Goal: Task Accomplishment & Management: Use online tool/utility

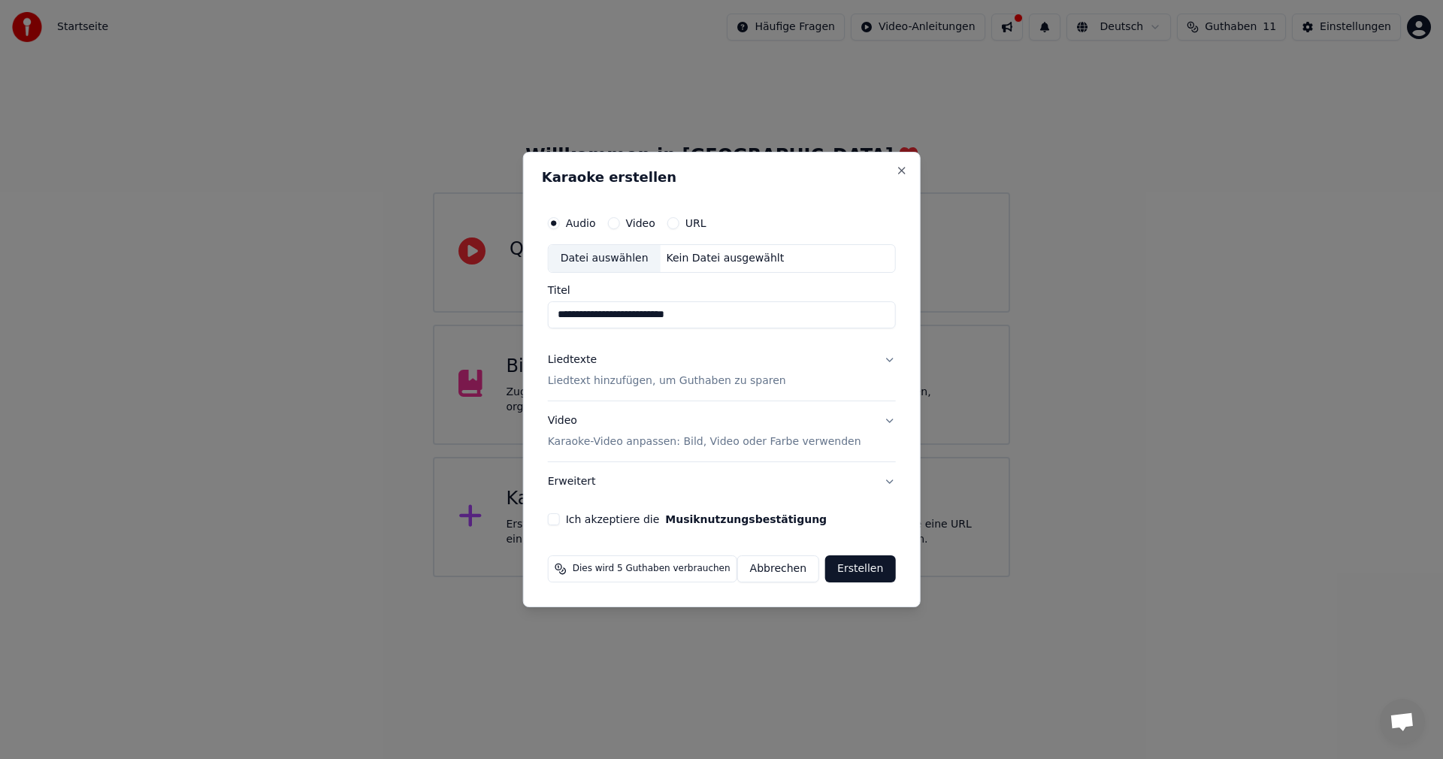
click at [674, 382] on p "Liedtext hinzufügen, um Guthaben zu sparen" at bounding box center [667, 381] width 238 height 15
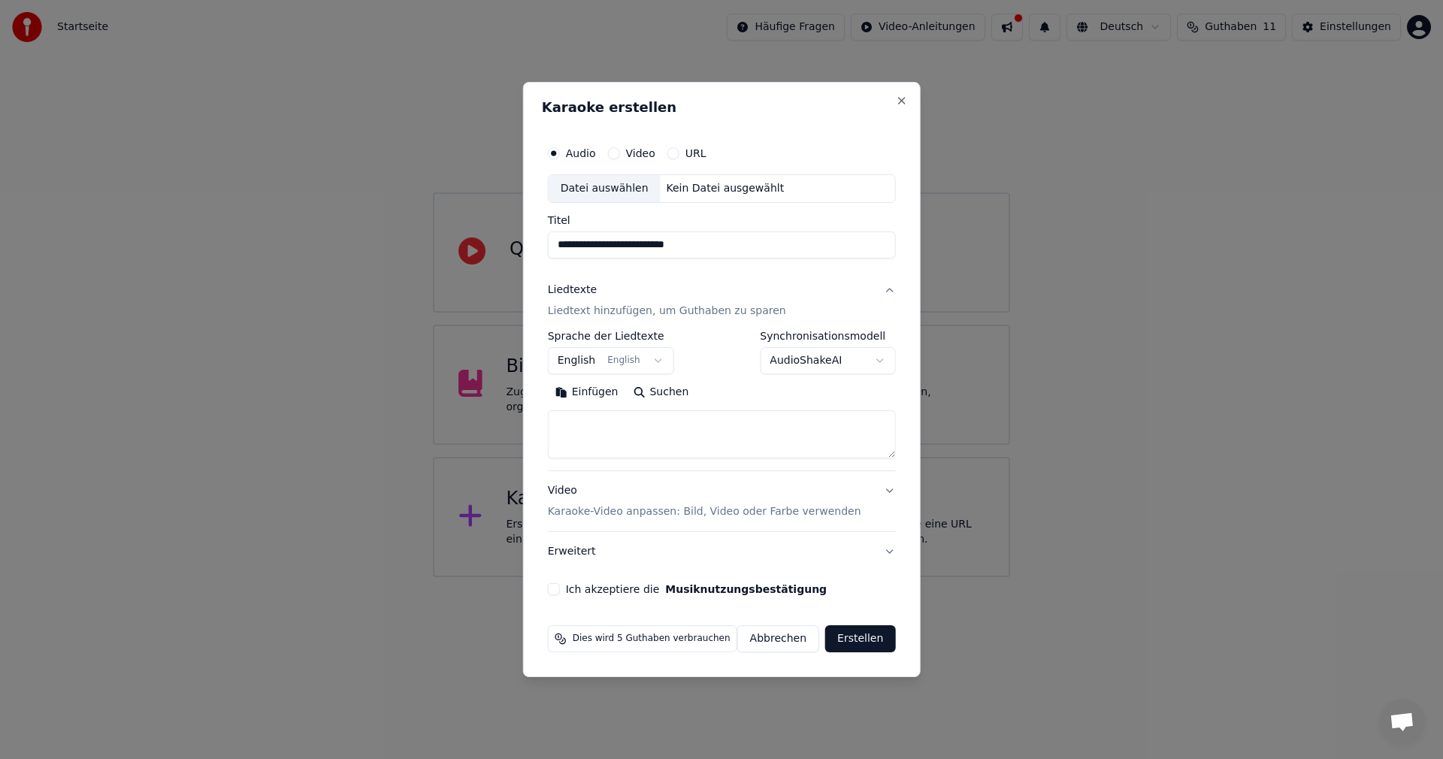
click at [645, 426] on textarea at bounding box center [722, 434] width 348 height 48
paste textarea "**********"
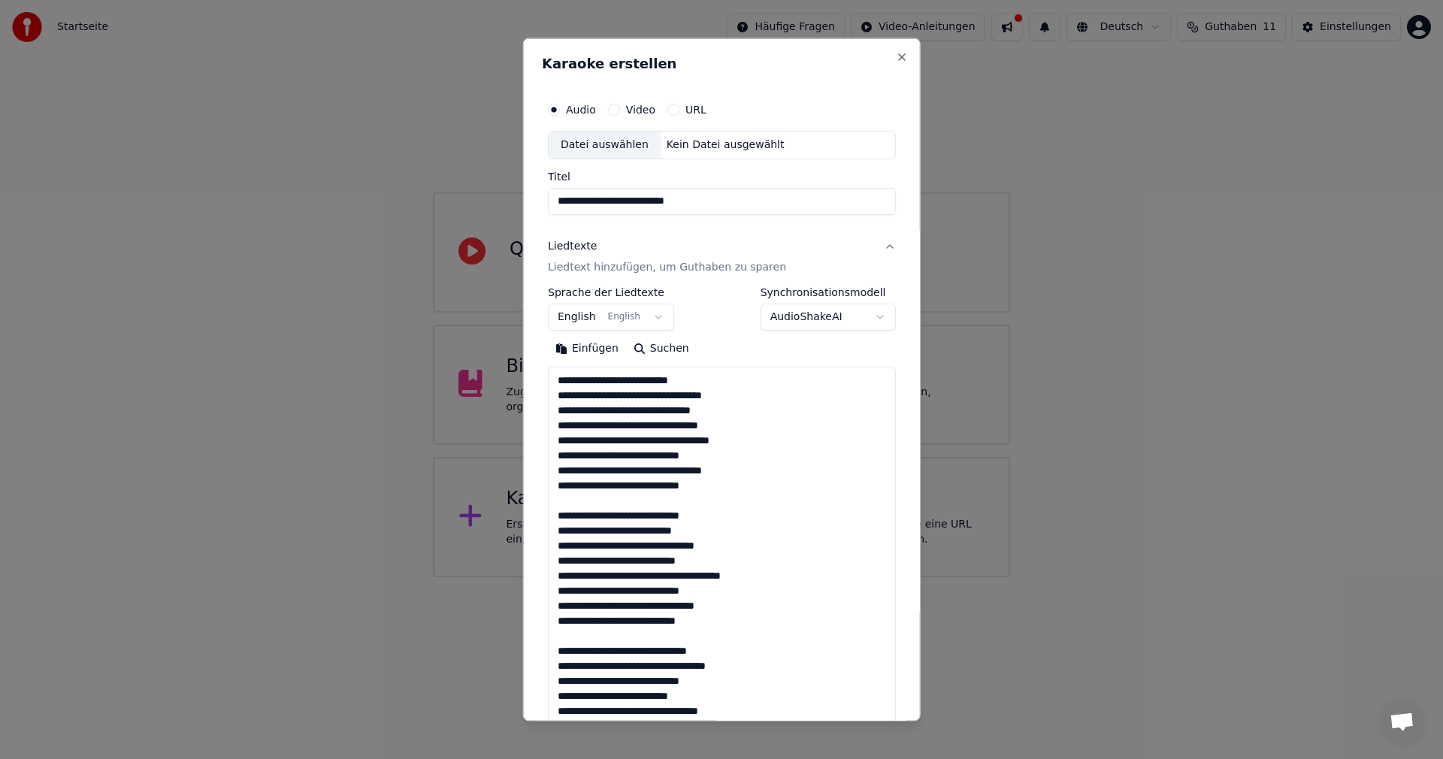
scroll to position [680, 0]
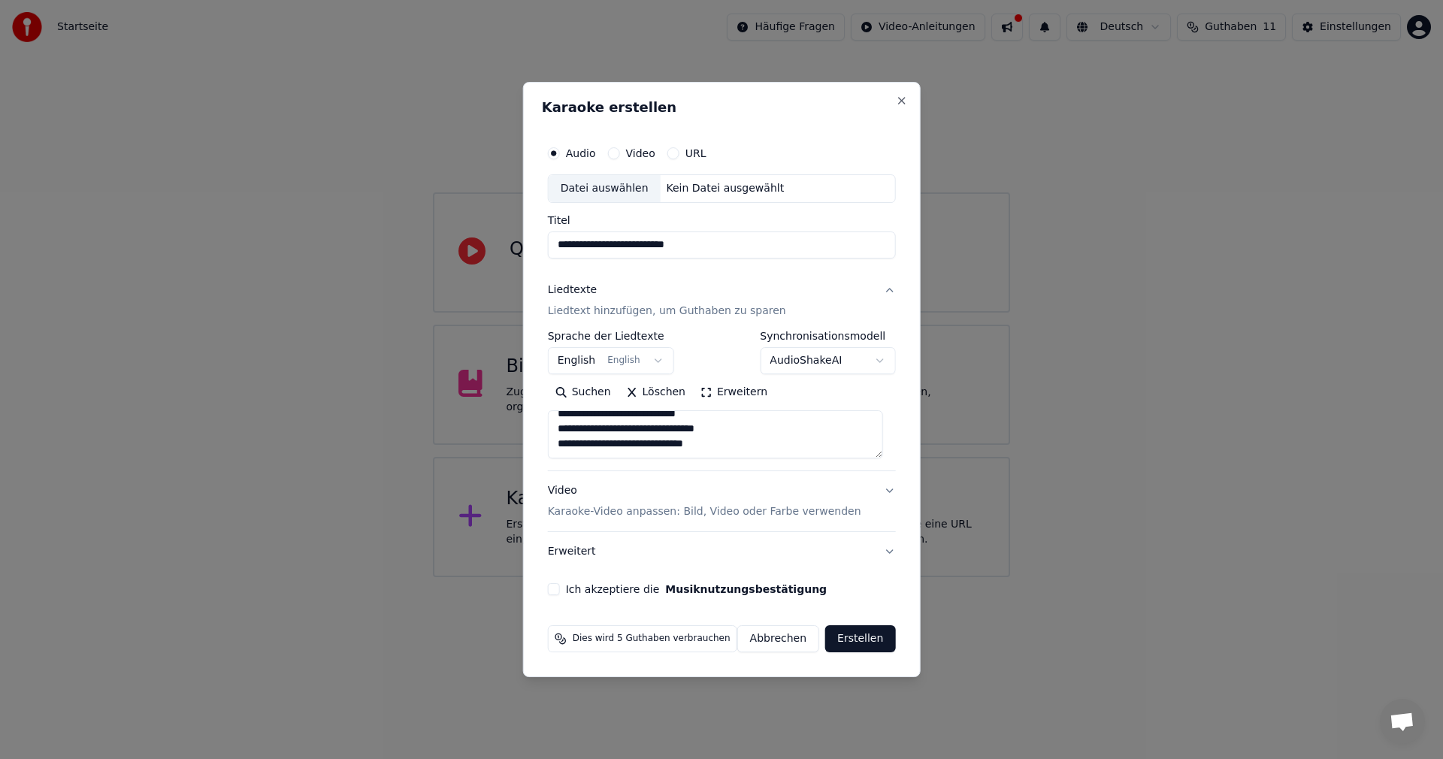
type textarea "**********"
click at [622, 510] on p "Karaoke-Video anpassen: Bild, Video oder Farbe verwenden" at bounding box center [704, 511] width 313 height 15
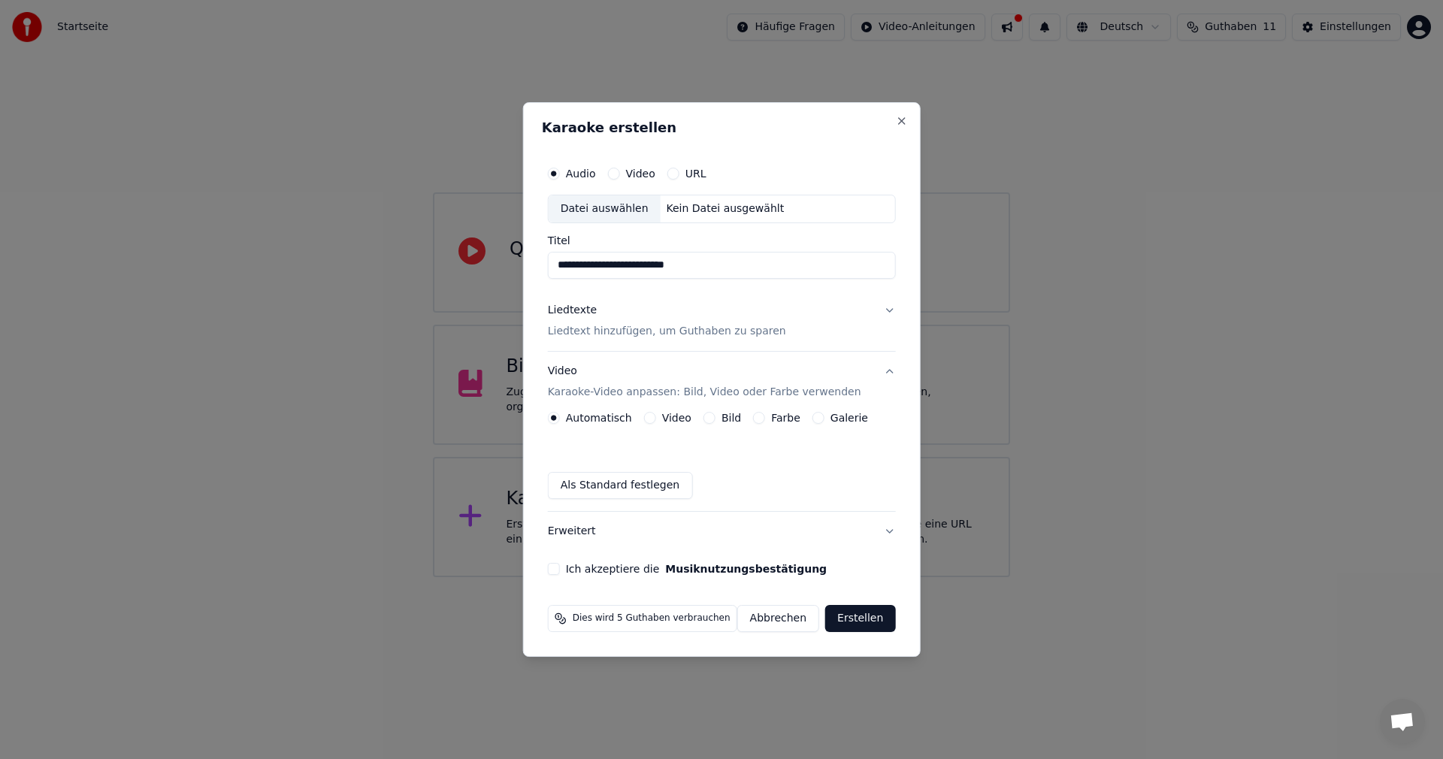
click at [619, 174] on button "Video" at bounding box center [613, 174] width 12 height 12
click at [616, 207] on div "Datei auswählen" at bounding box center [605, 208] width 112 height 27
type input "**********"
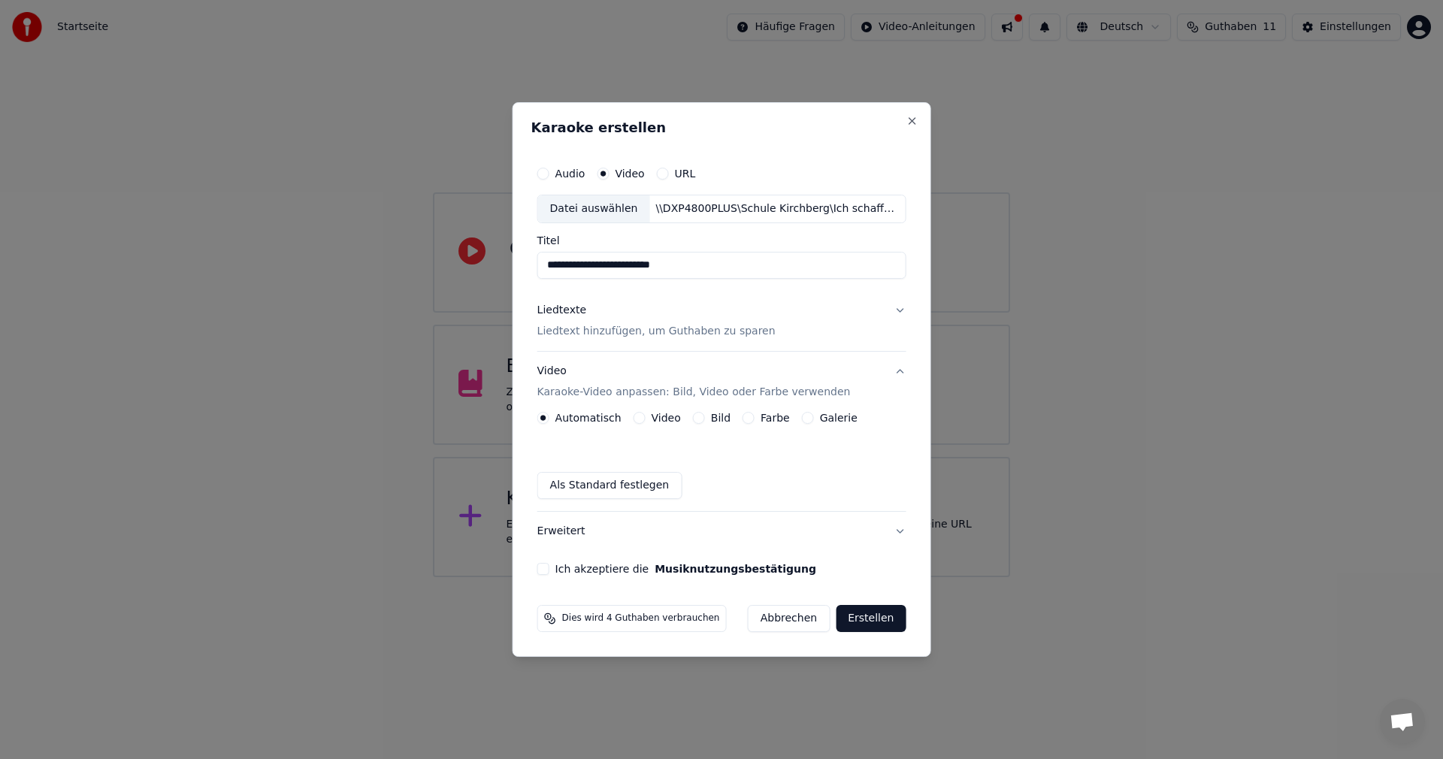
click at [602, 333] on p "Liedtext hinzufügen, um Guthaben zu sparen" at bounding box center [656, 331] width 238 height 15
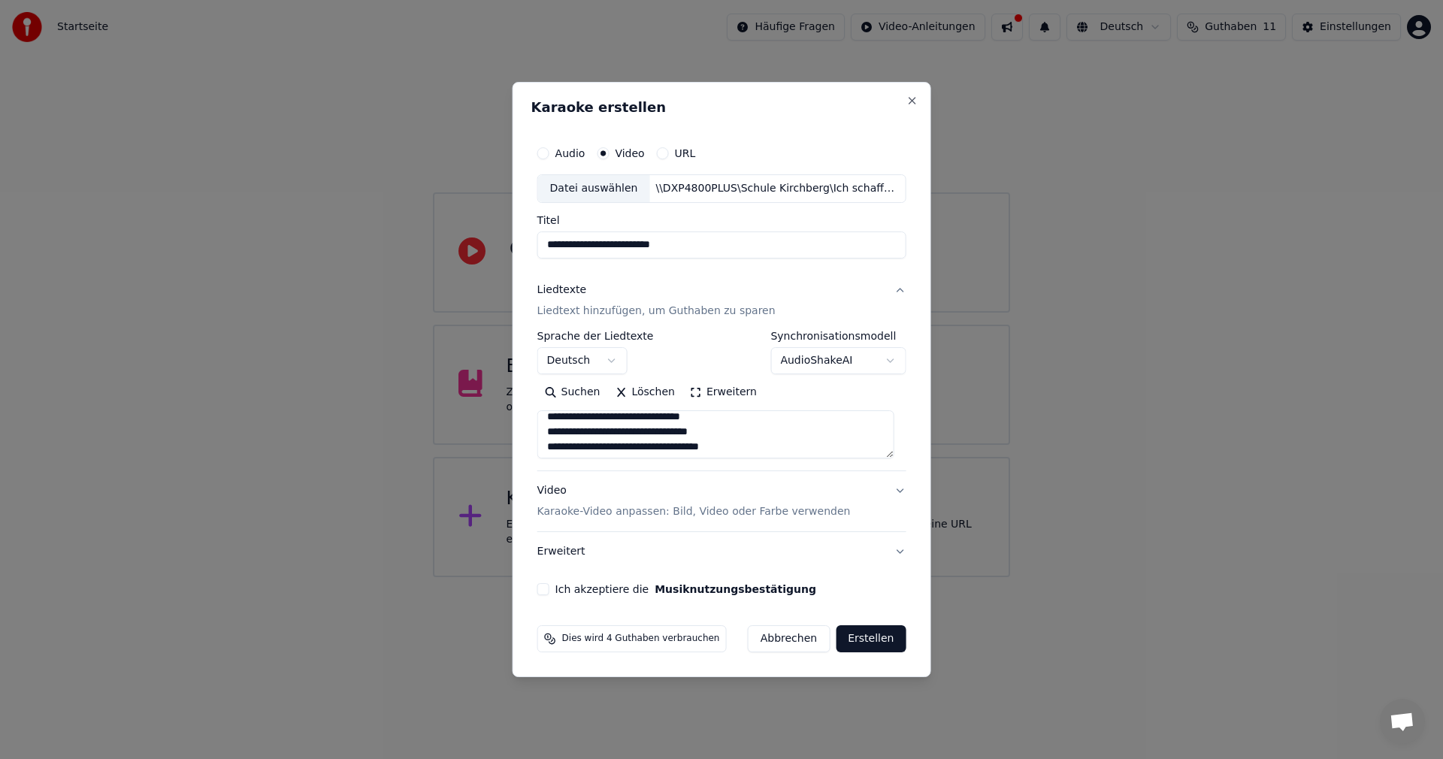
scroll to position [0, 0]
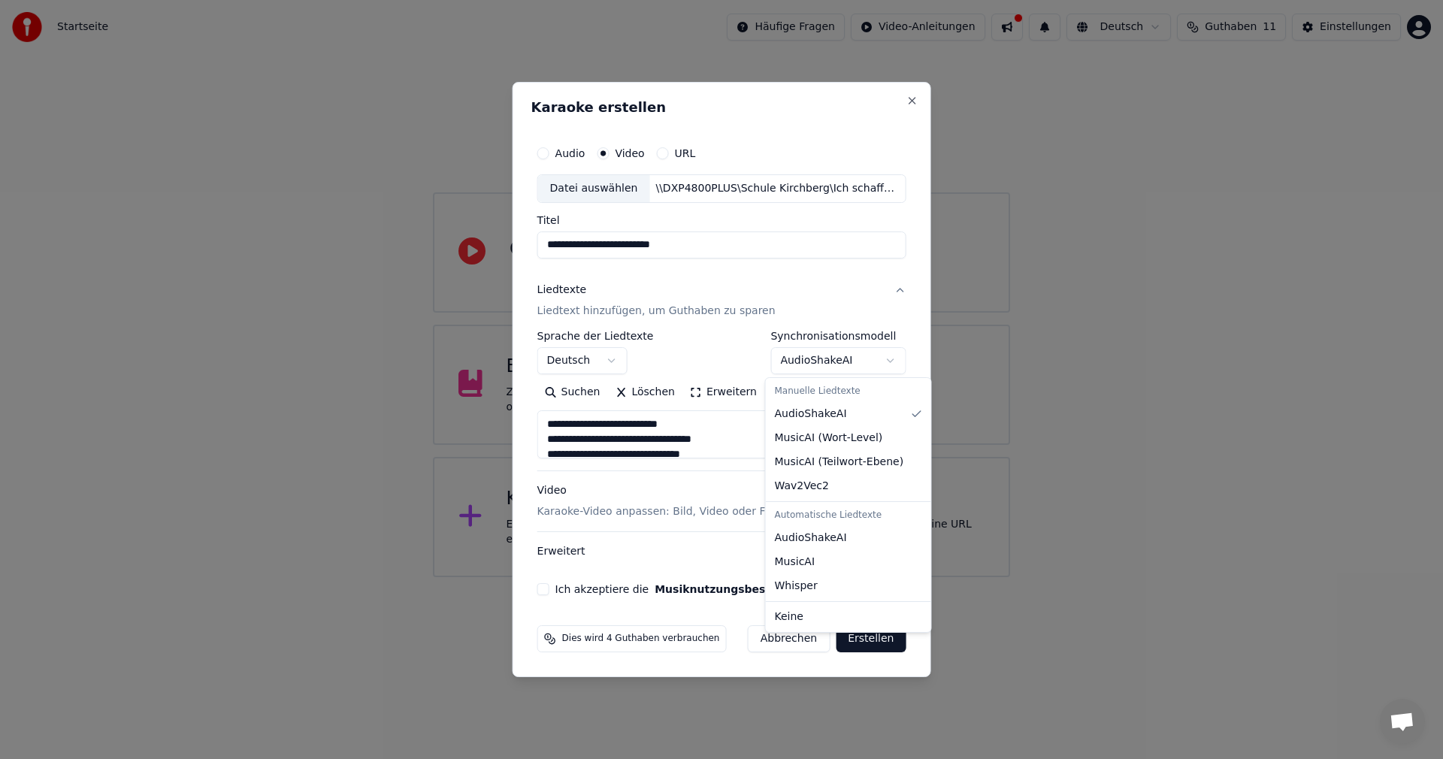
click at [884, 359] on body "**********" at bounding box center [721, 288] width 1443 height 577
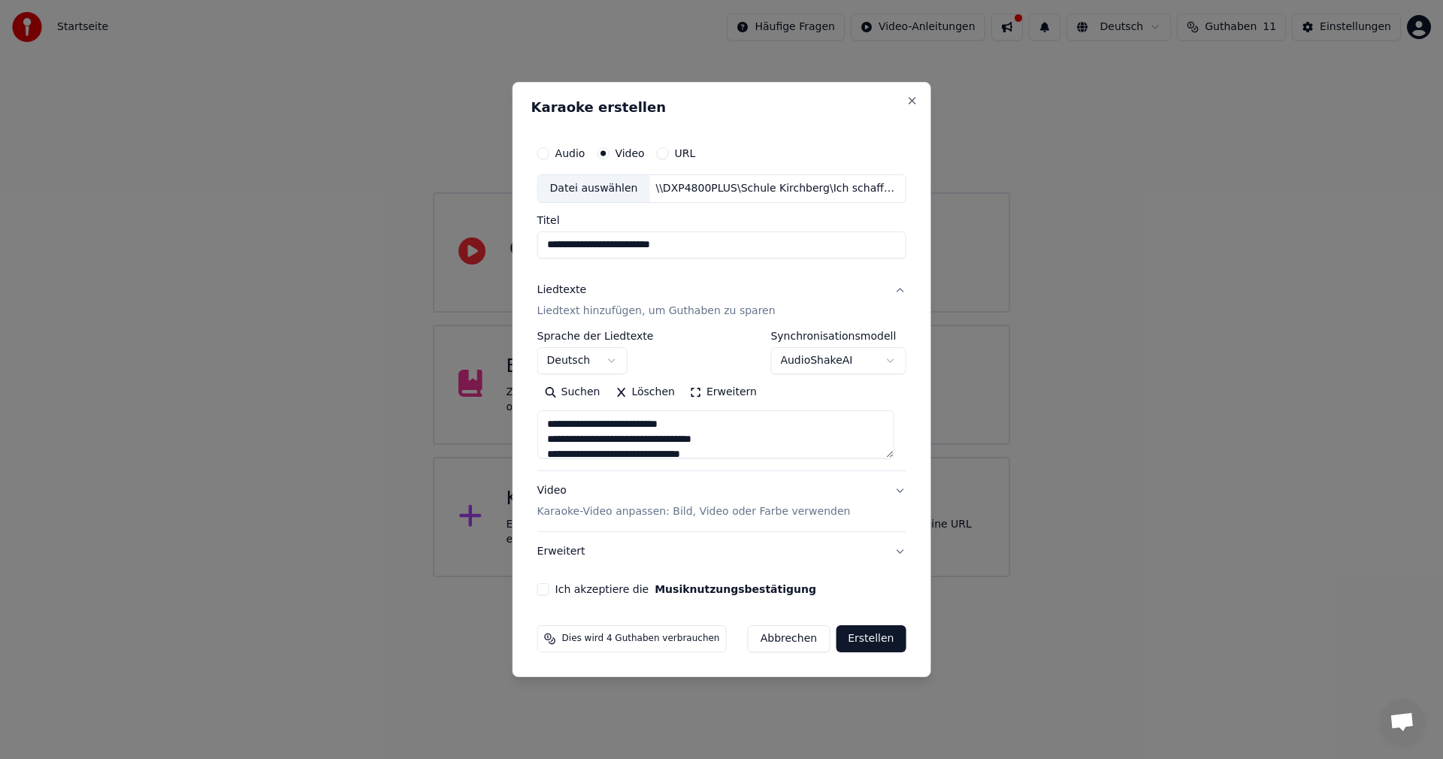
click at [884, 359] on body "**********" at bounding box center [721, 288] width 1443 height 577
click at [546, 589] on button "Ich akzeptiere die Musiknutzungsbestätigung" at bounding box center [543, 589] width 12 height 12
click at [895, 492] on button "Video Karaoke-Video anpassen: Bild, Video oder Farbe verwenden" at bounding box center [721, 501] width 369 height 60
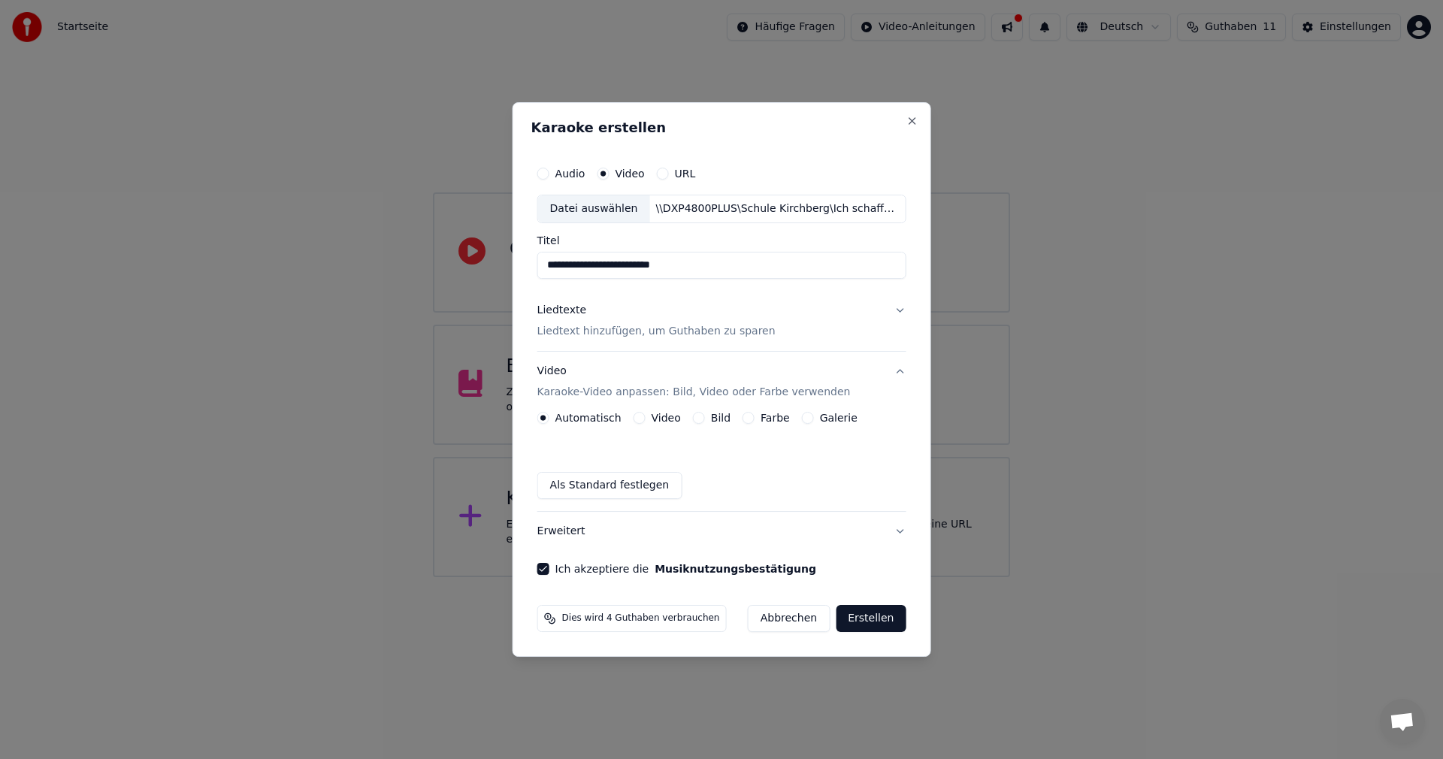
click at [748, 421] on button "Farbe" at bounding box center [749, 418] width 12 height 12
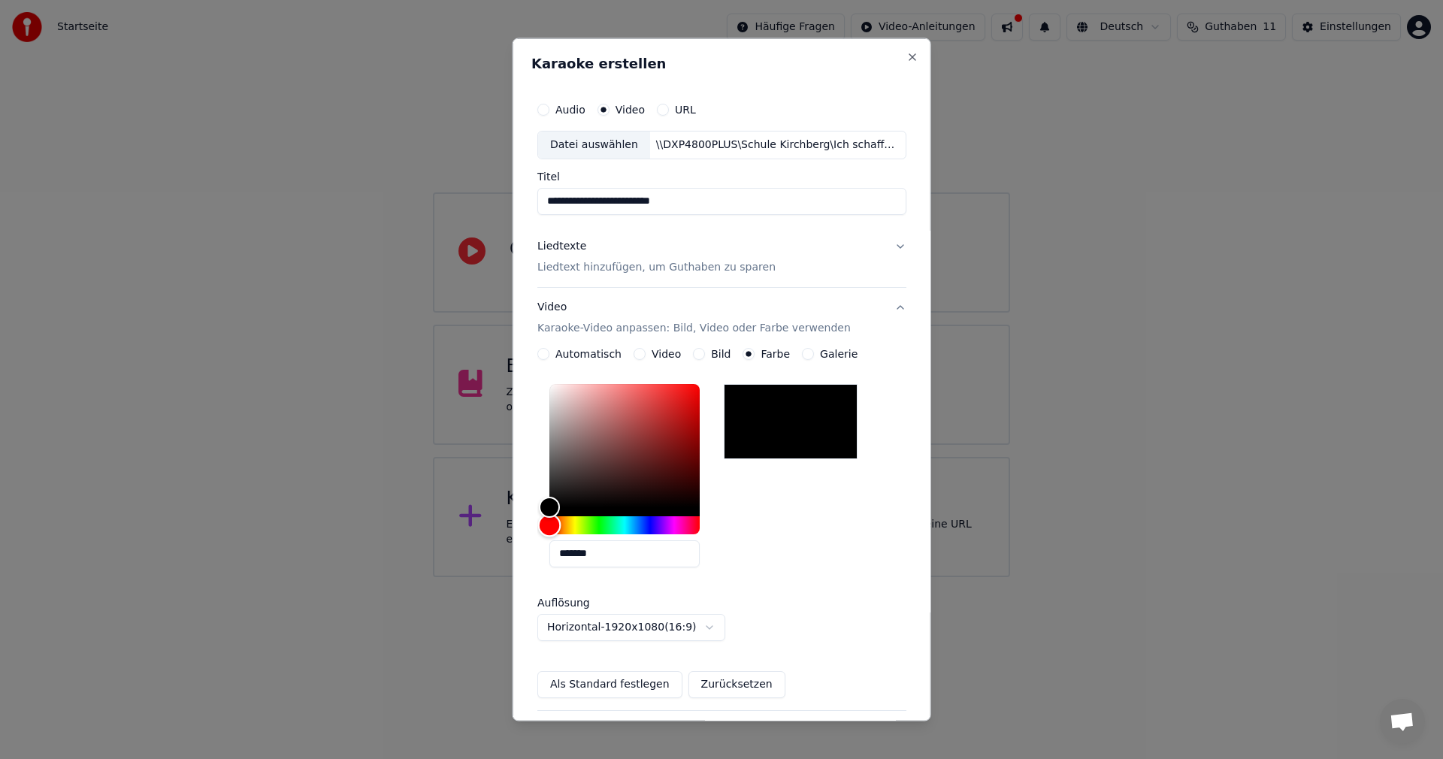
click at [586, 526] on div "Hue" at bounding box center [624, 525] width 150 height 18
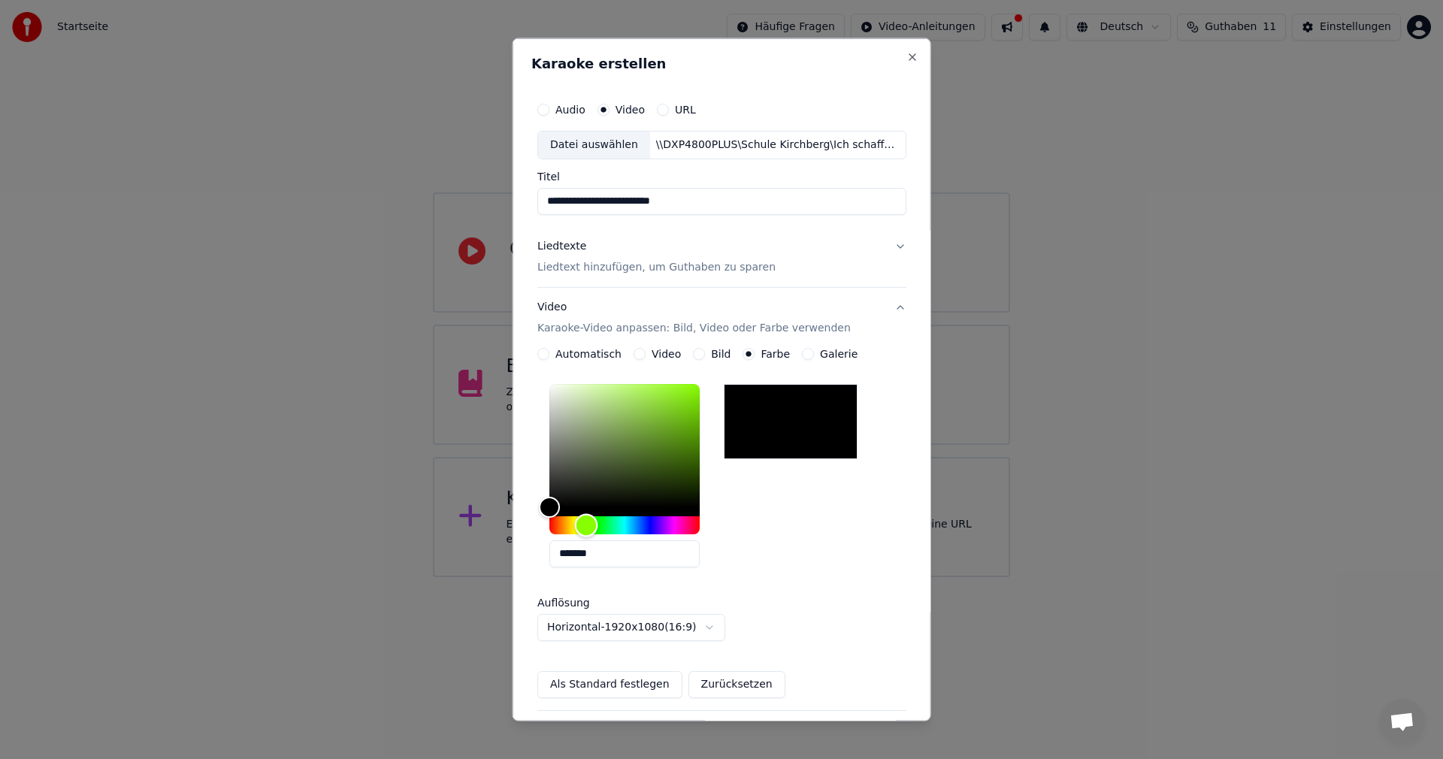
click at [597, 527] on div "Hue" at bounding box center [624, 525] width 150 height 18
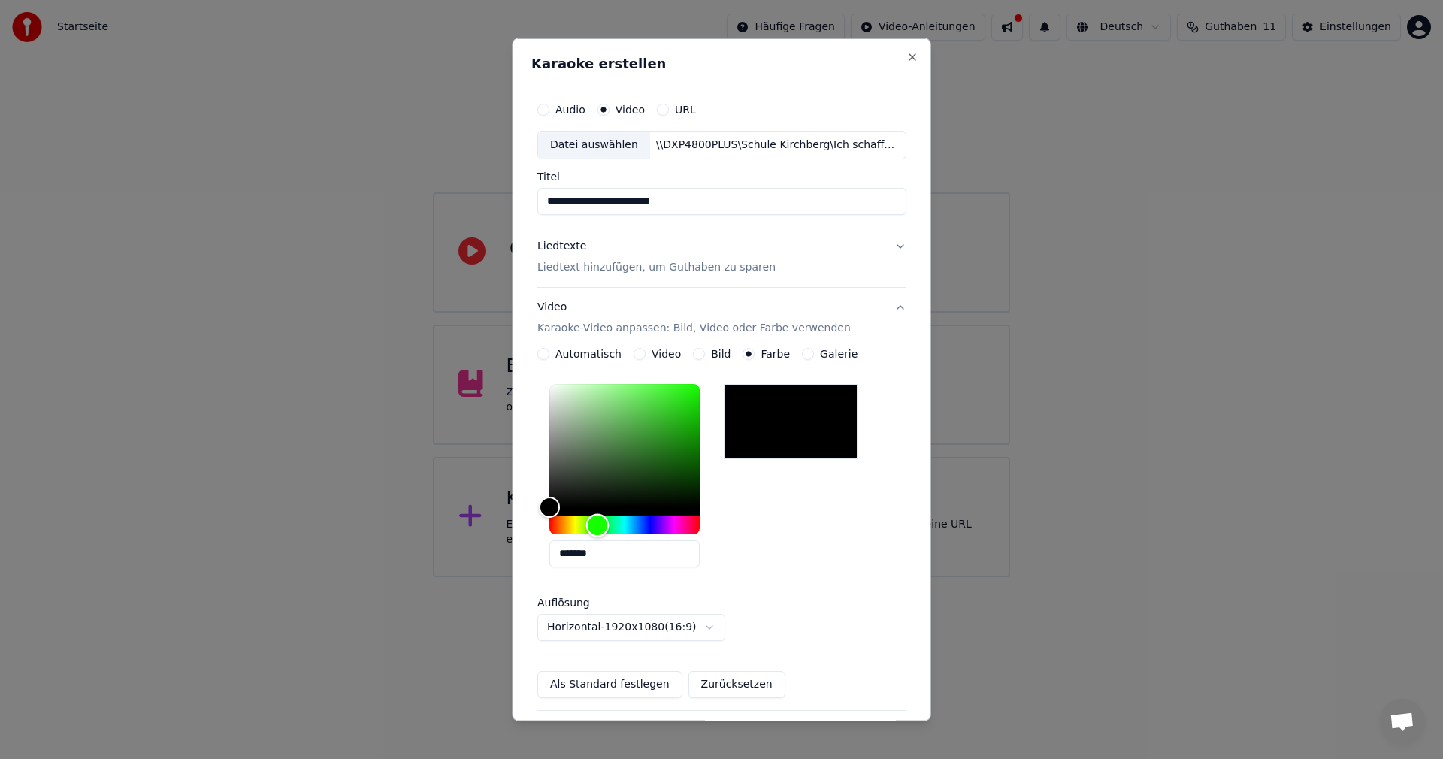
click at [578, 525] on div "Hue" at bounding box center [624, 525] width 150 height 18
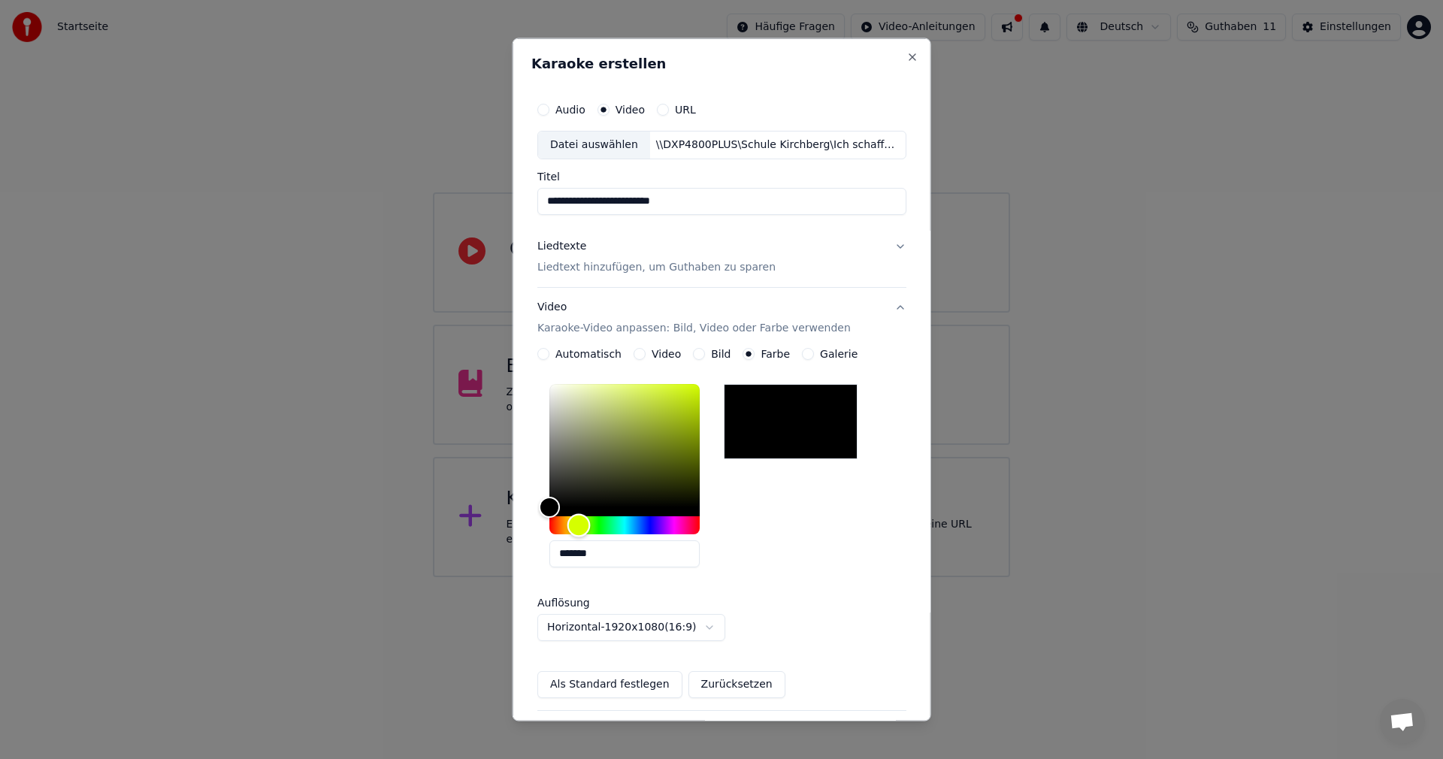
click at [574, 524] on div "Hue" at bounding box center [578, 524] width 23 height 23
click at [574, 524] on div "Hue" at bounding box center [573, 524] width 23 height 23
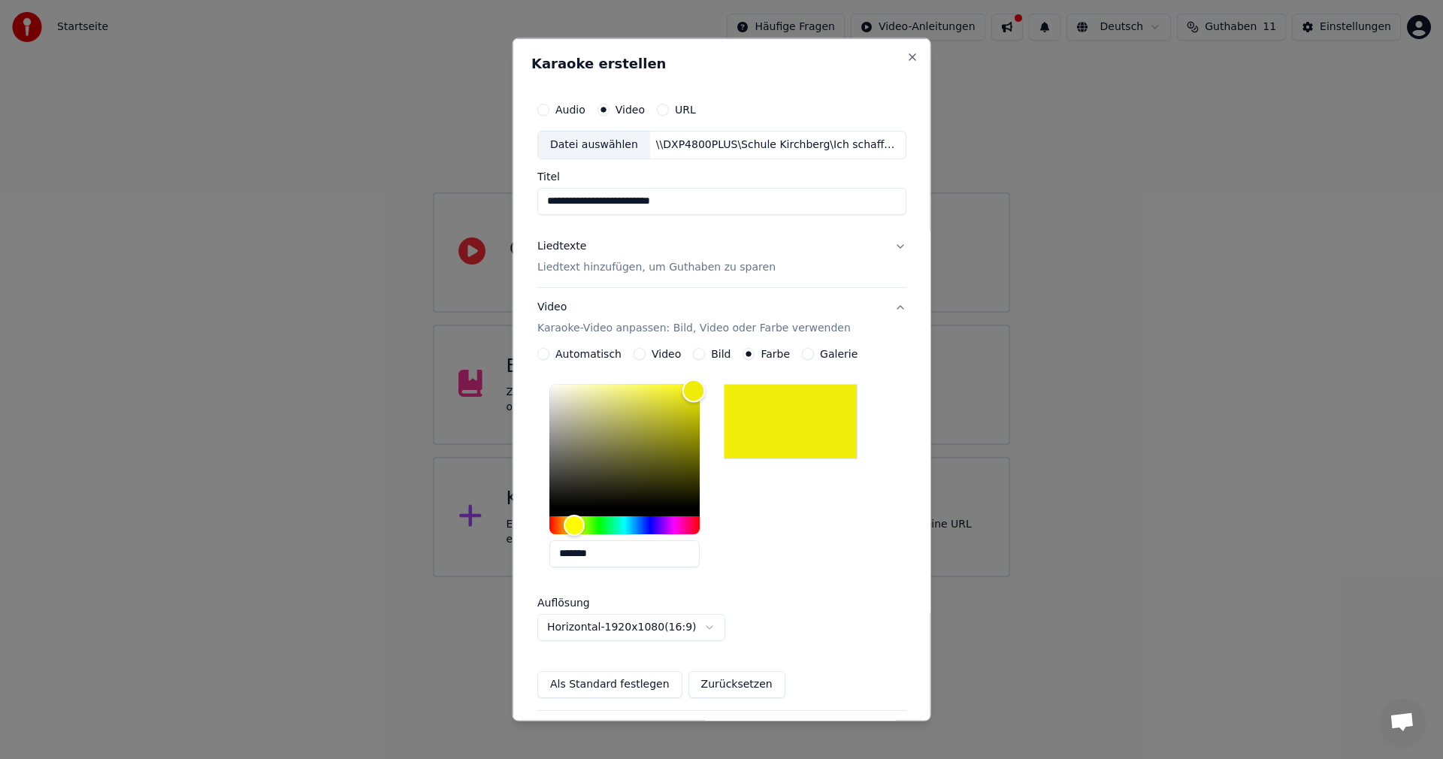
drag, startPoint x: 557, startPoint y: 504, endPoint x: 693, endPoint y: 391, distance: 176.7
click at [693, 391] on div "Color" at bounding box center [693, 391] width 23 height 23
click at [692, 384] on div "Color" at bounding box center [693, 391] width 23 height 23
type input "*******"
click at [692, 384] on div "Color" at bounding box center [691, 384] width 23 height 23
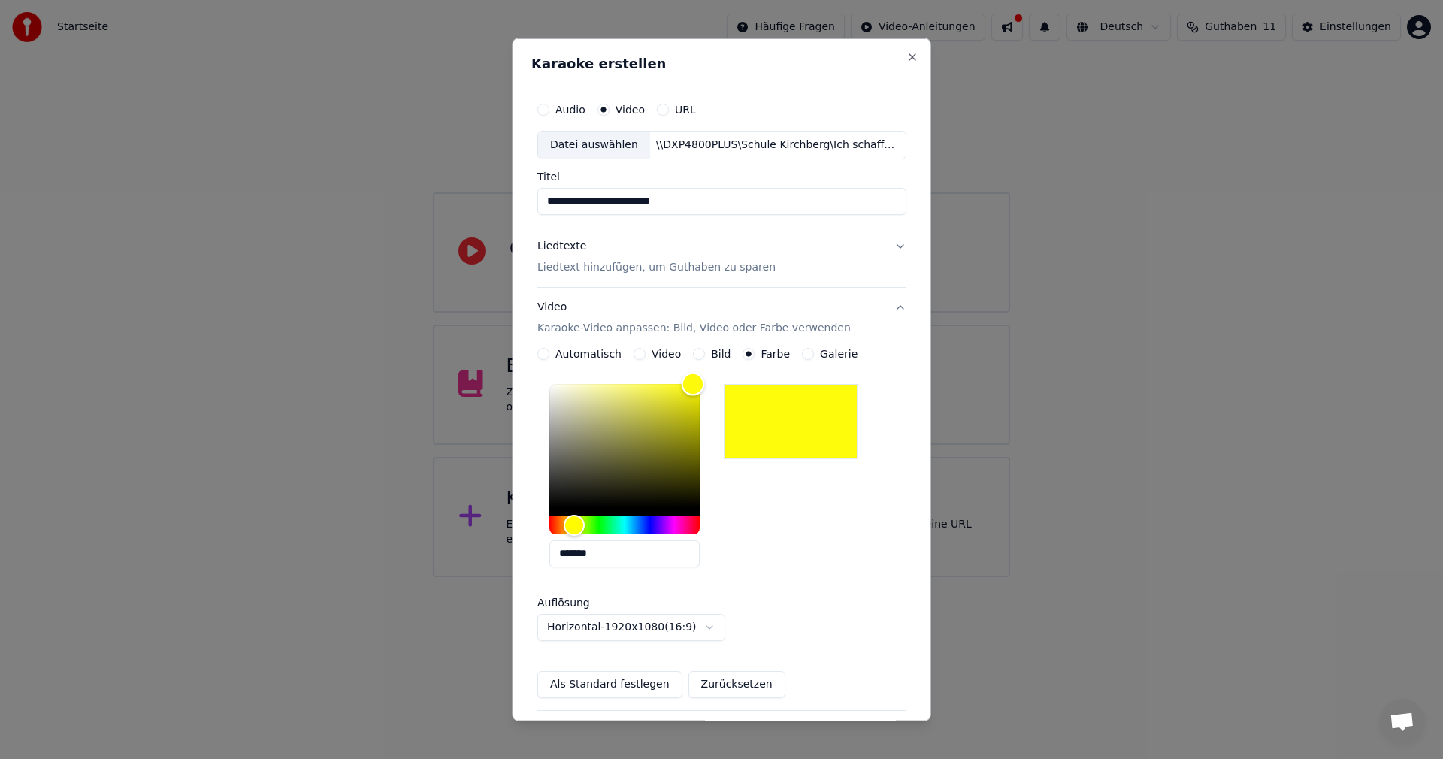
click at [692, 384] on div "Color" at bounding box center [692, 384] width 23 height 23
click at [886, 307] on button "Video Karaoke-Video anpassen: Bild, Video oder Farbe verwenden" at bounding box center [721, 317] width 369 height 60
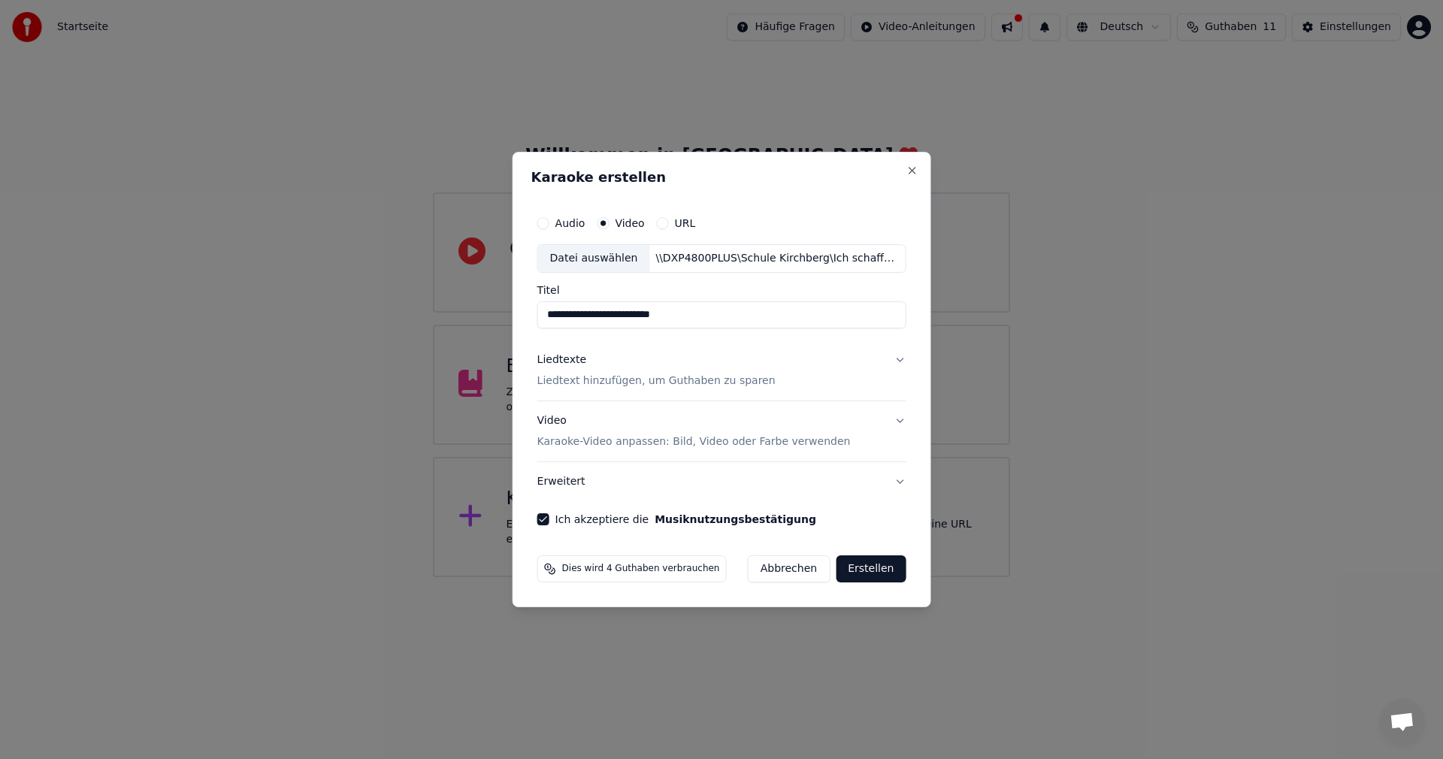
click at [870, 568] on button "Erstellen" at bounding box center [871, 569] width 70 height 27
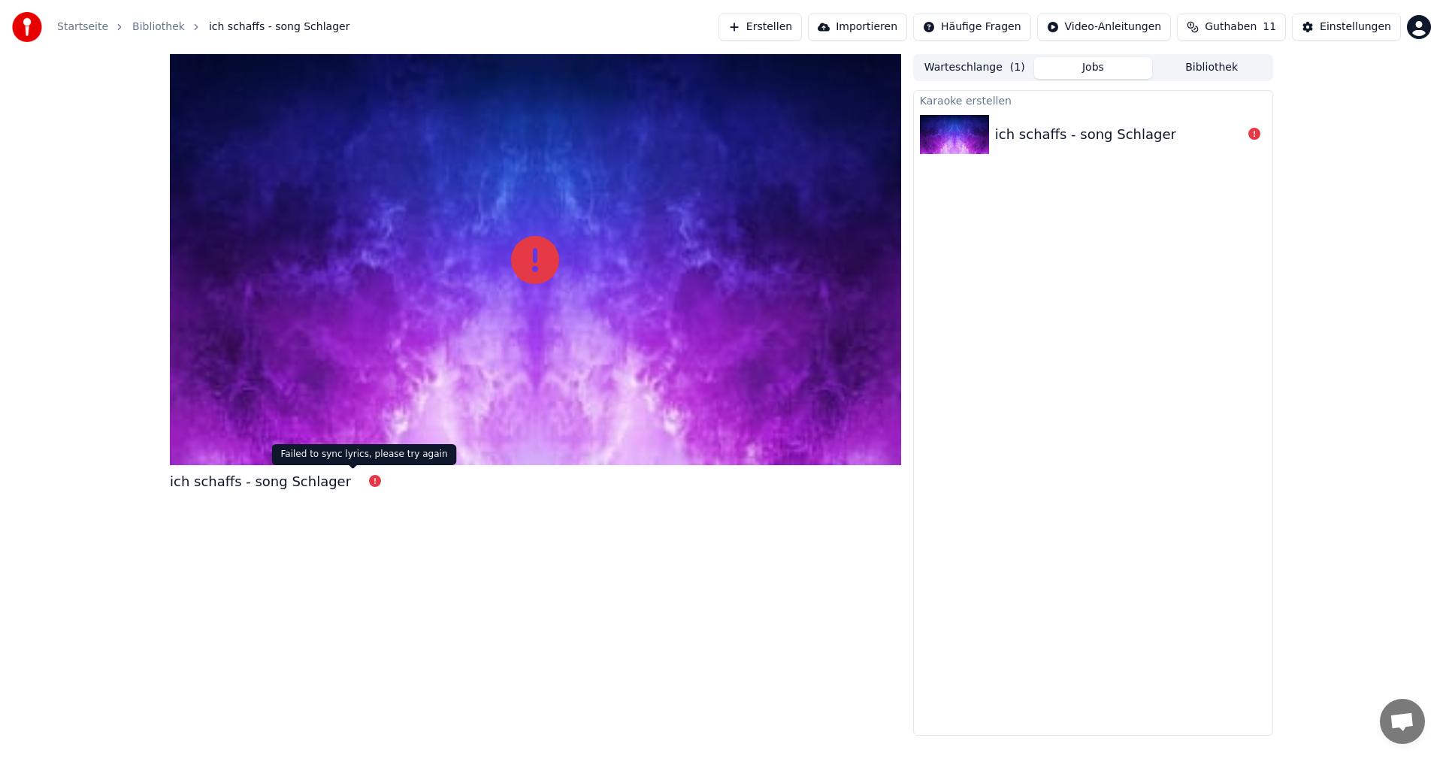
click at [369, 481] on icon at bounding box center [375, 481] width 12 height 12
click at [303, 483] on div "ich schaffs - song Schlager" at bounding box center [260, 481] width 181 height 21
click at [1025, 138] on div "ich schaffs - song Schlager" at bounding box center [1085, 134] width 181 height 21
click at [795, 30] on button "Erstellen" at bounding box center [760, 27] width 83 height 27
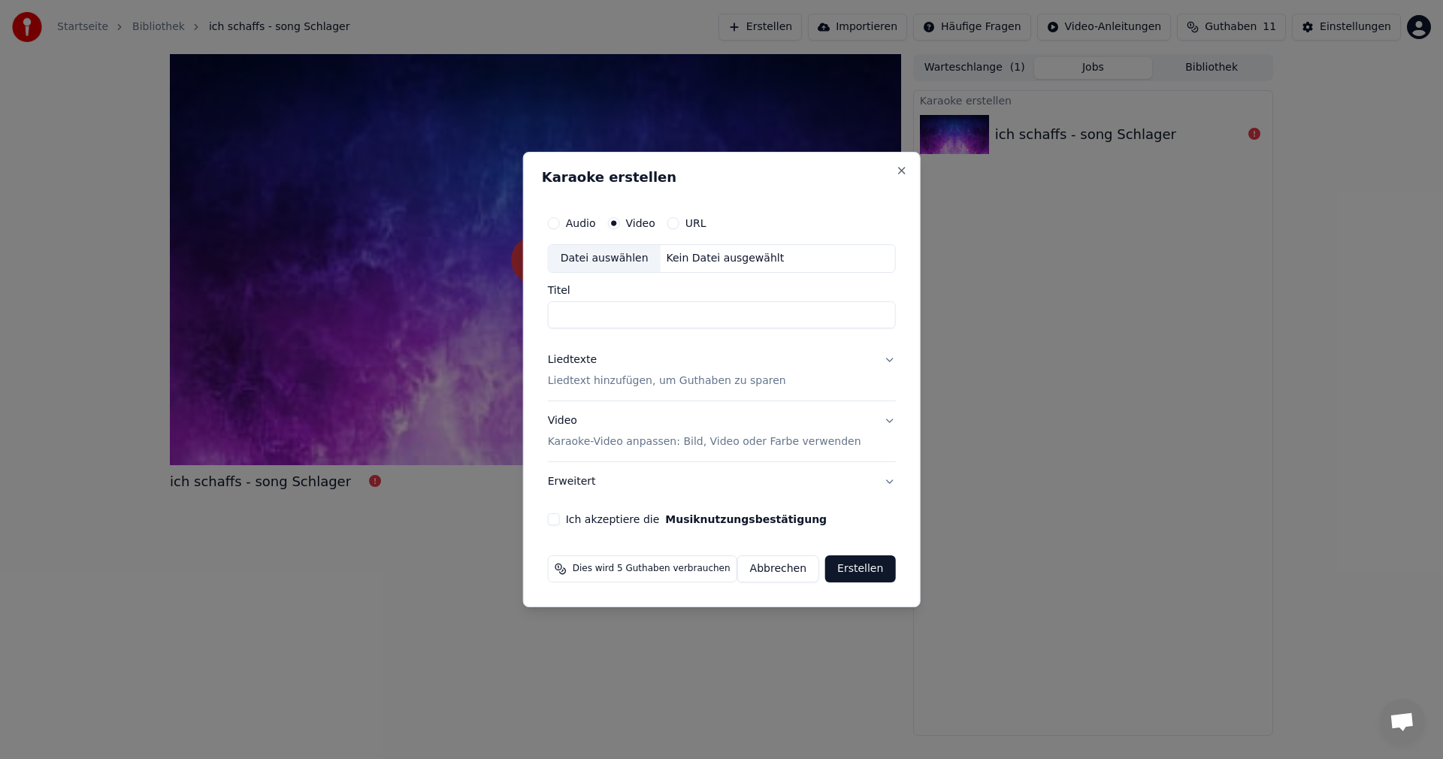
click at [634, 263] on div "Datei auswählen" at bounding box center [605, 258] width 112 height 27
type input "**********"
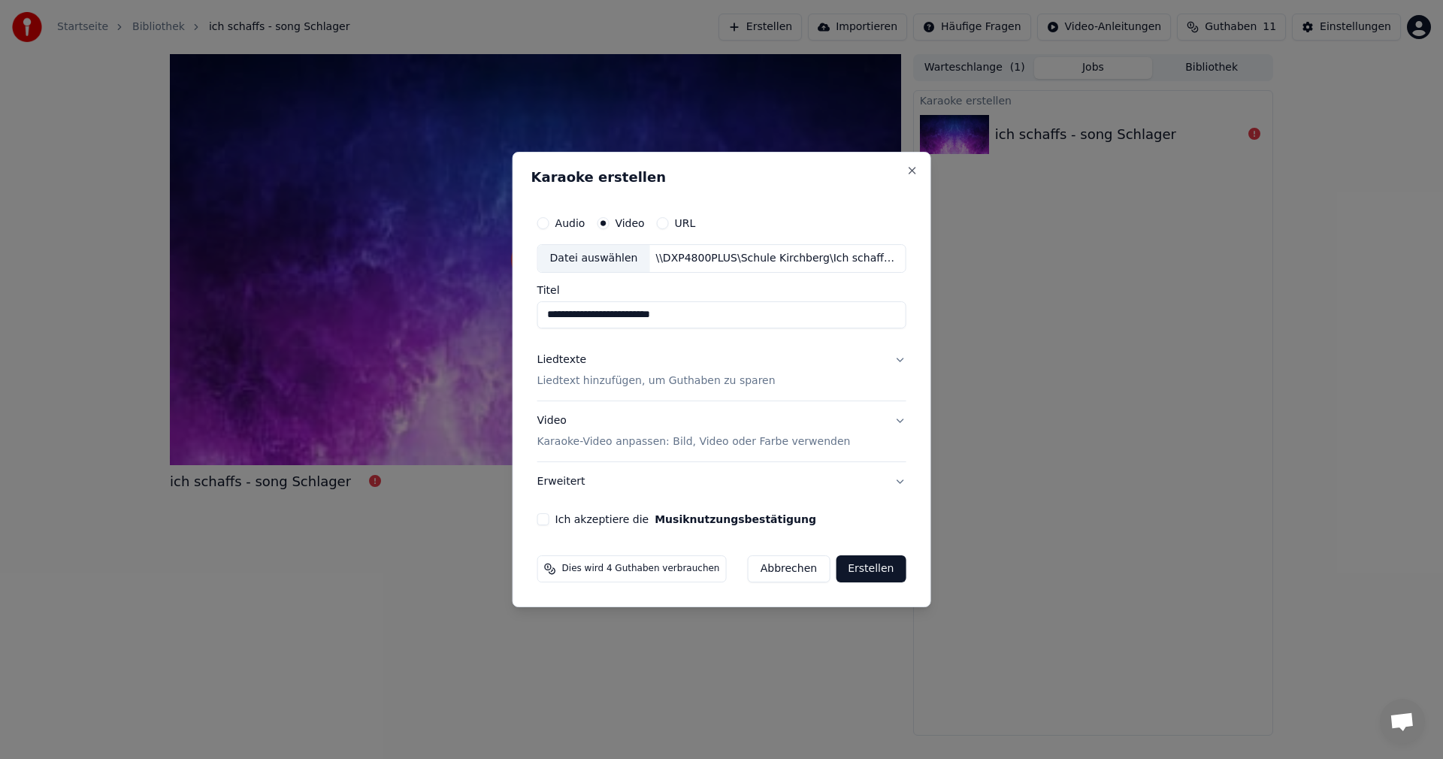
click at [623, 386] on p "Liedtext hinzufügen, um Guthaben zu sparen" at bounding box center [656, 381] width 238 height 15
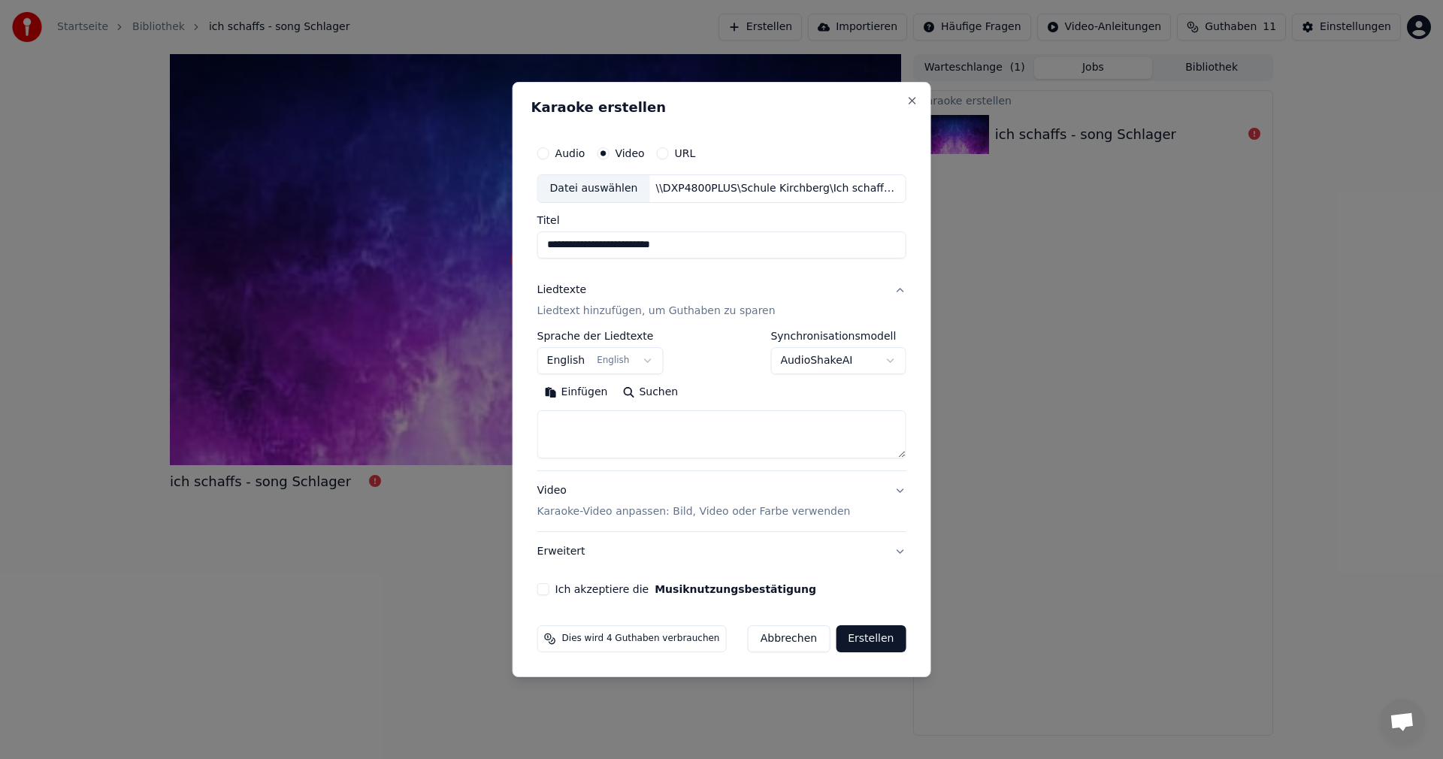
click at [589, 422] on textarea at bounding box center [721, 434] width 369 height 48
paste textarea "**********"
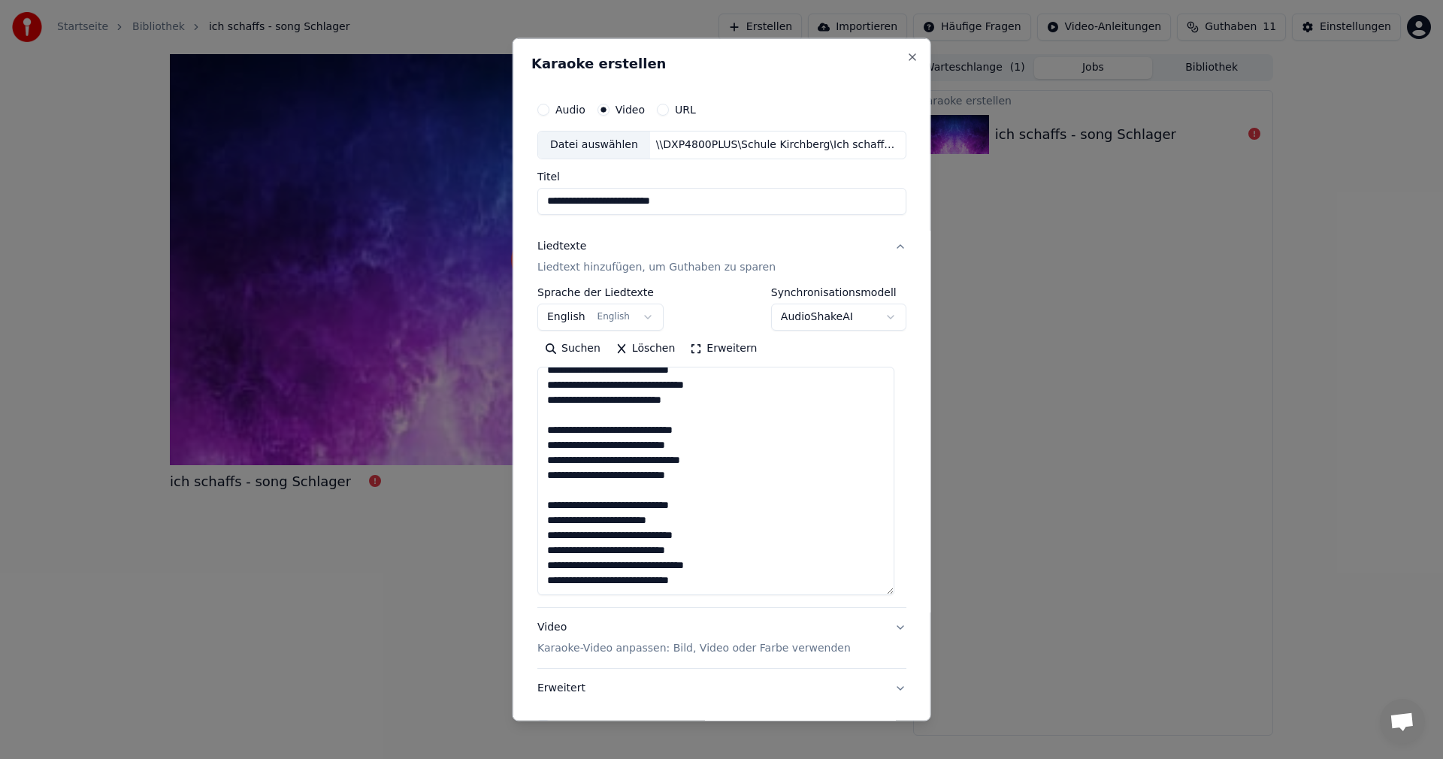
scroll to position [491, 0]
drag, startPoint x: 897, startPoint y: 457, endPoint x: 902, endPoint y: 593, distance: 136.2
click at [902, 593] on div "**********" at bounding box center [722, 379] width 419 height 683
click at [640, 492] on textarea at bounding box center [715, 480] width 357 height 229
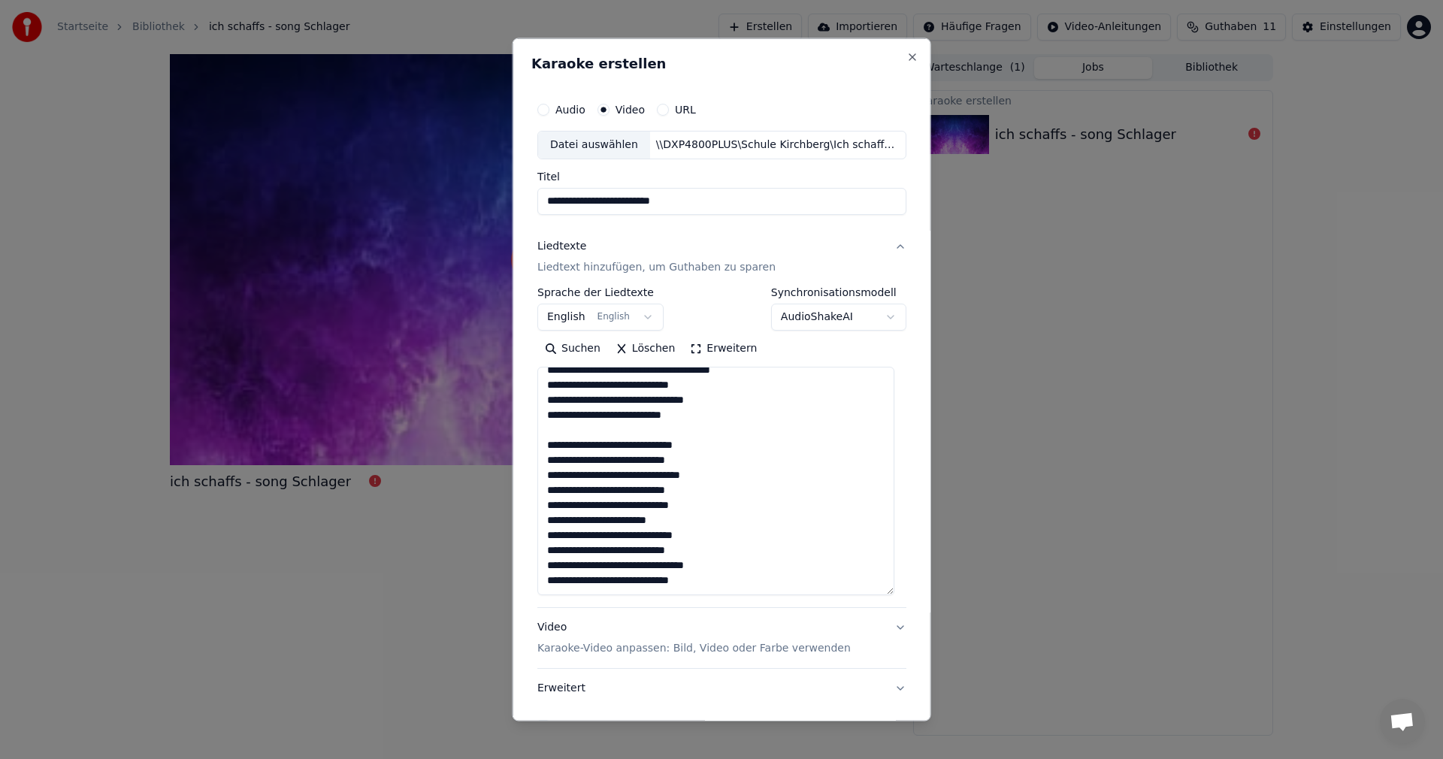
click at [592, 427] on textarea at bounding box center [715, 480] width 357 height 229
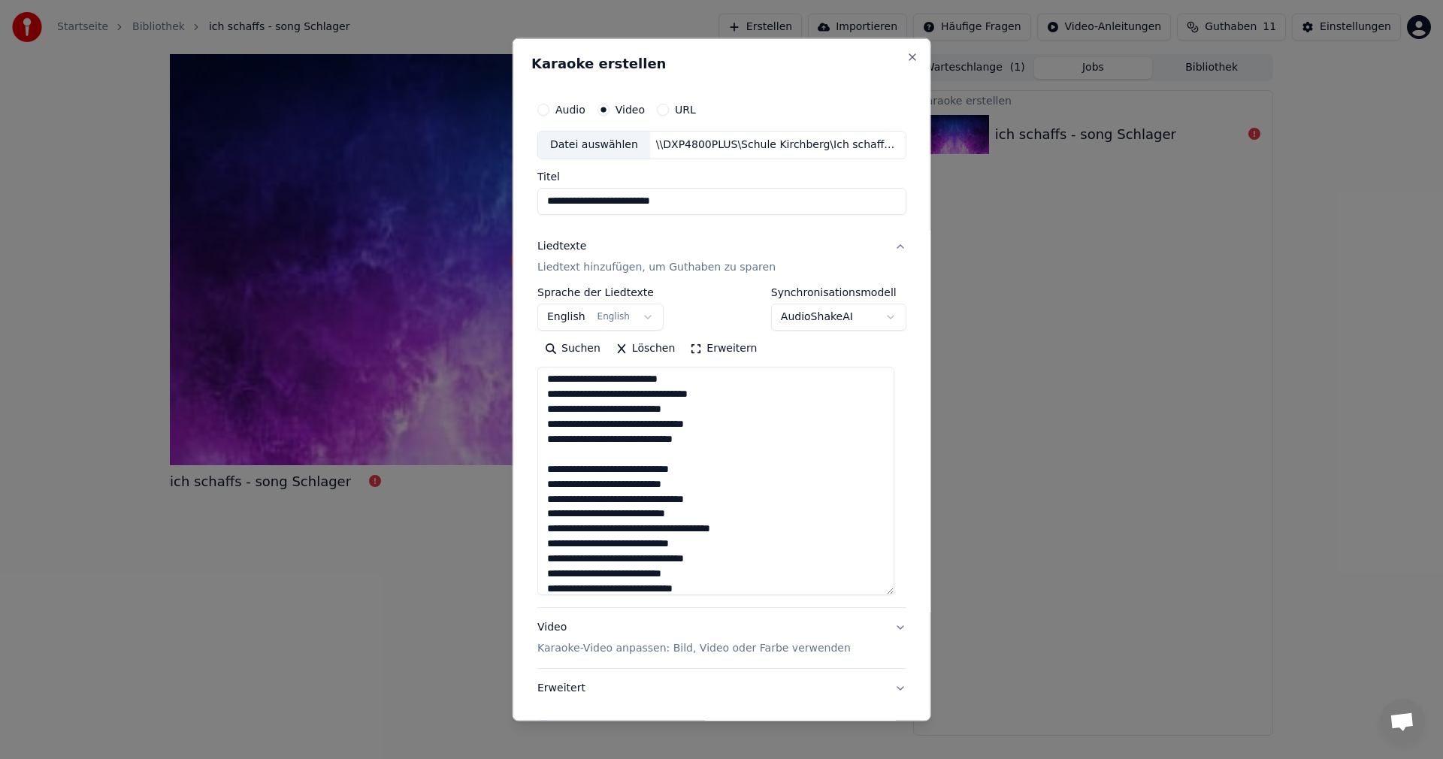
scroll to position [310, 0]
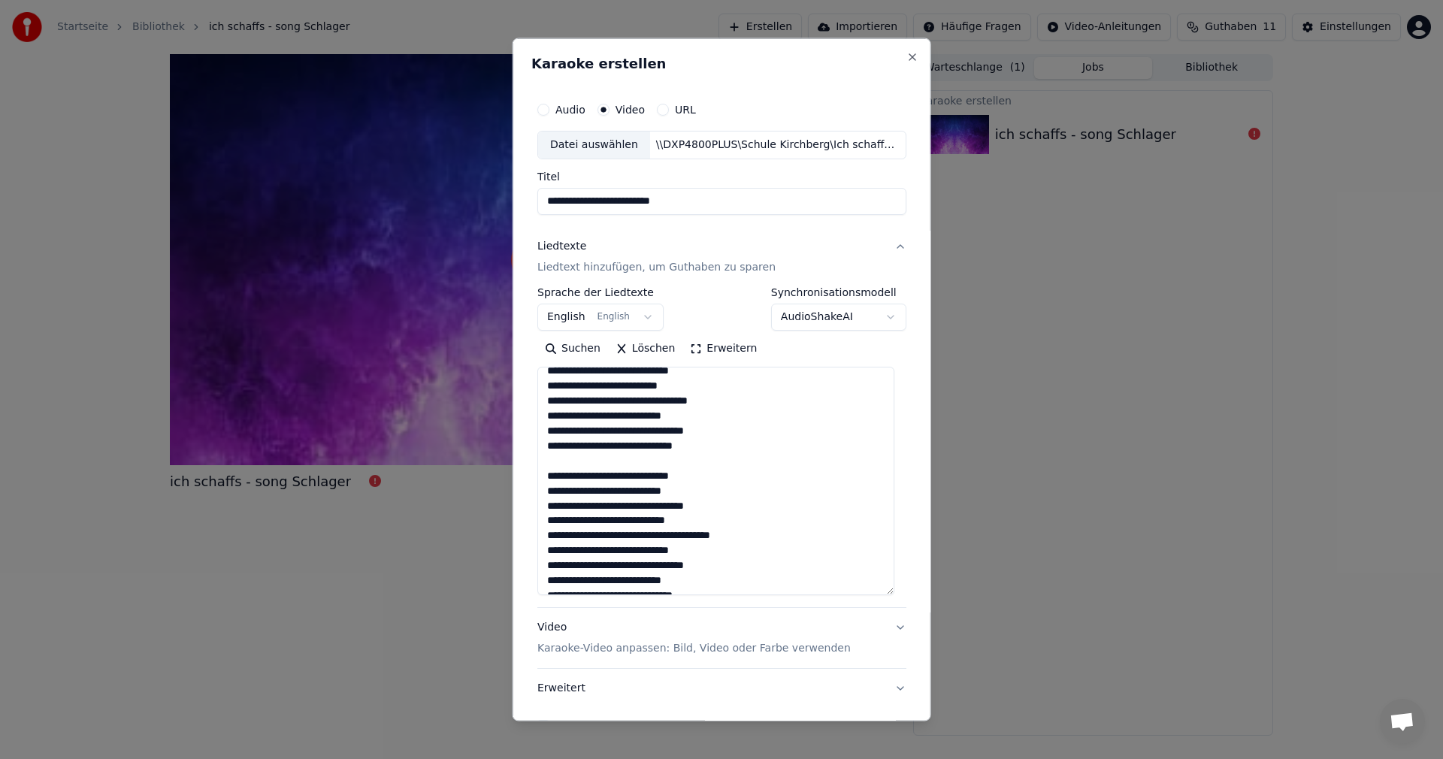
click at [625, 453] on textarea at bounding box center [715, 480] width 357 height 229
click at [604, 483] on textarea at bounding box center [715, 480] width 357 height 229
click at [603, 474] on textarea at bounding box center [715, 480] width 357 height 229
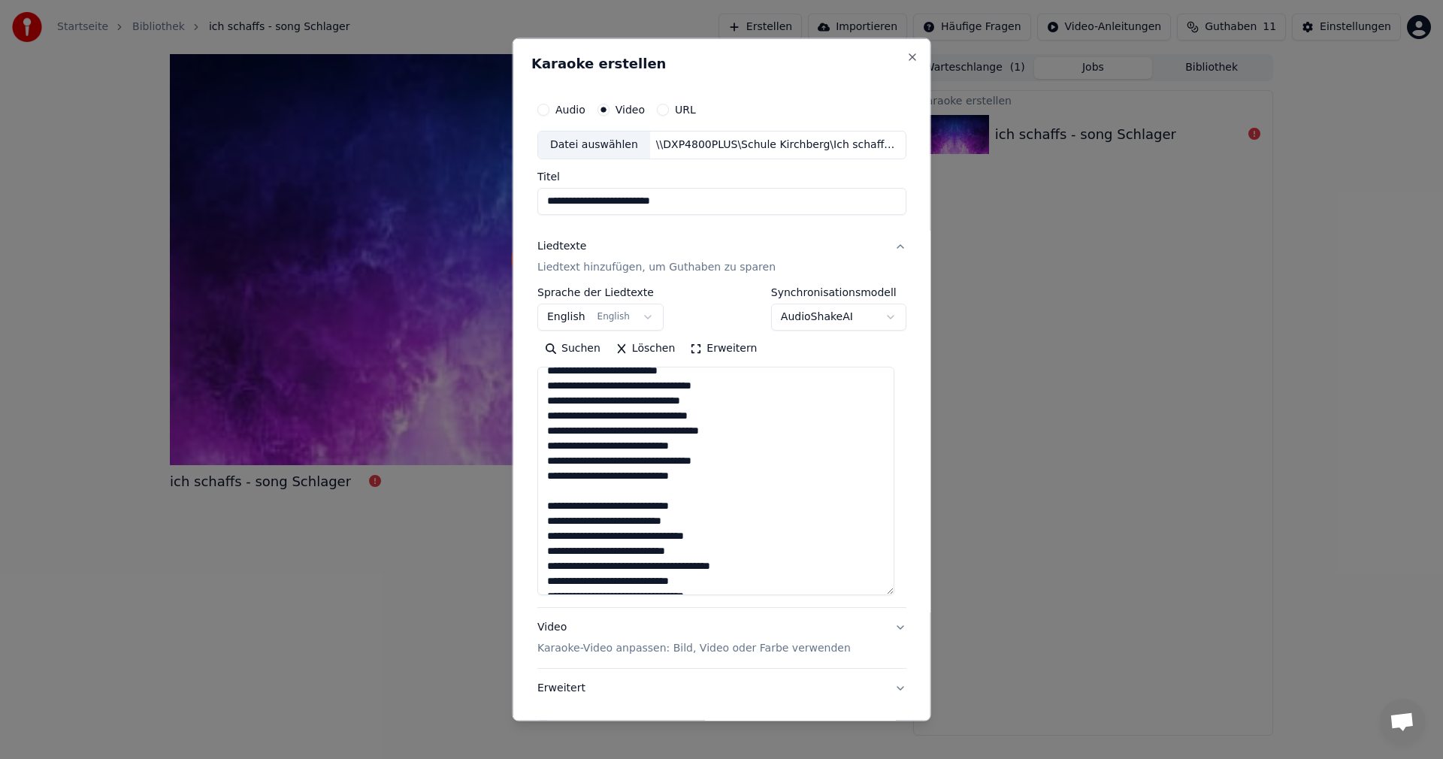
click at [610, 486] on textarea at bounding box center [715, 480] width 357 height 229
type textarea "**********"
click at [710, 616] on button "Video Karaoke-Video anpassen: Bild, Video oder Farbe verwenden" at bounding box center [721, 637] width 369 height 60
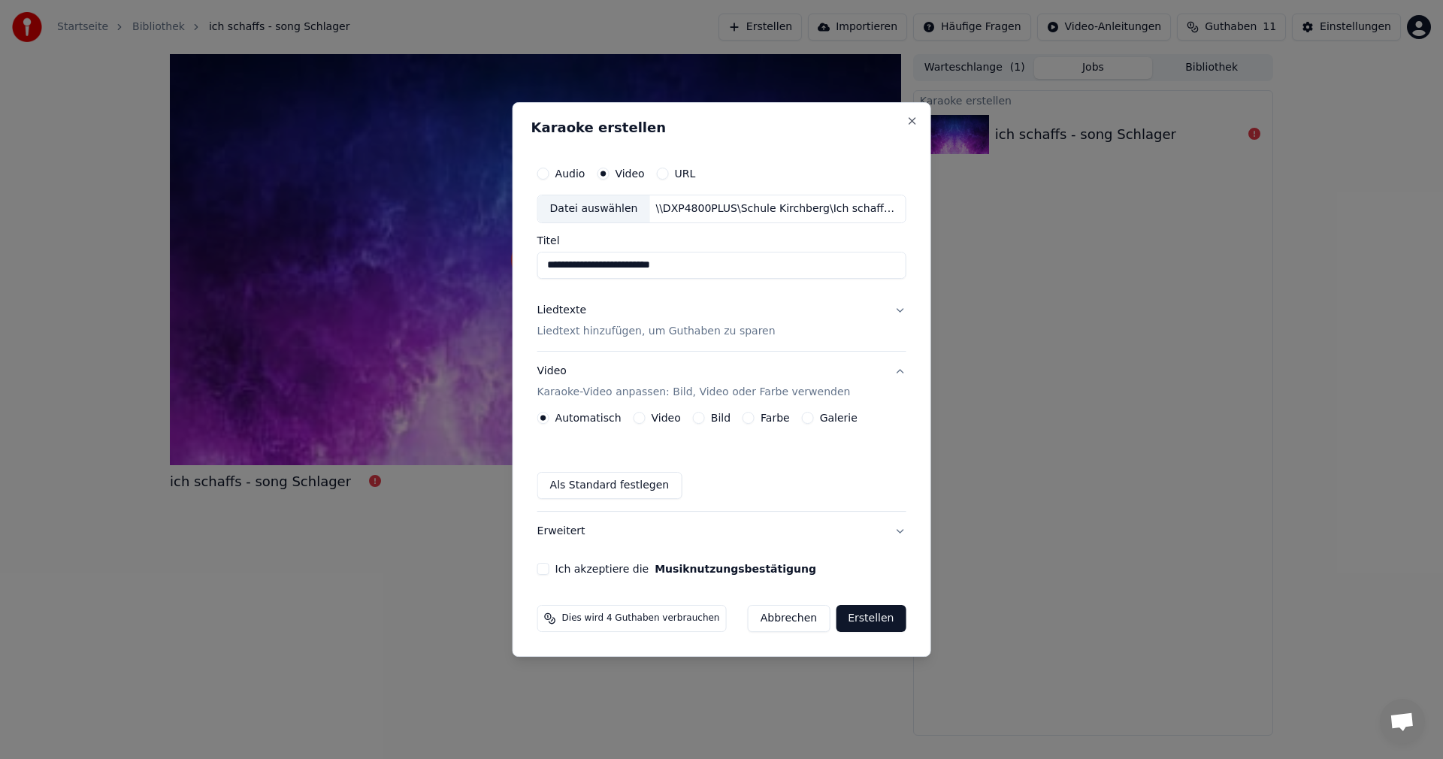
click at [743, 421] on button "Farbe" at bounding box center [749, 418] width 12 height 12
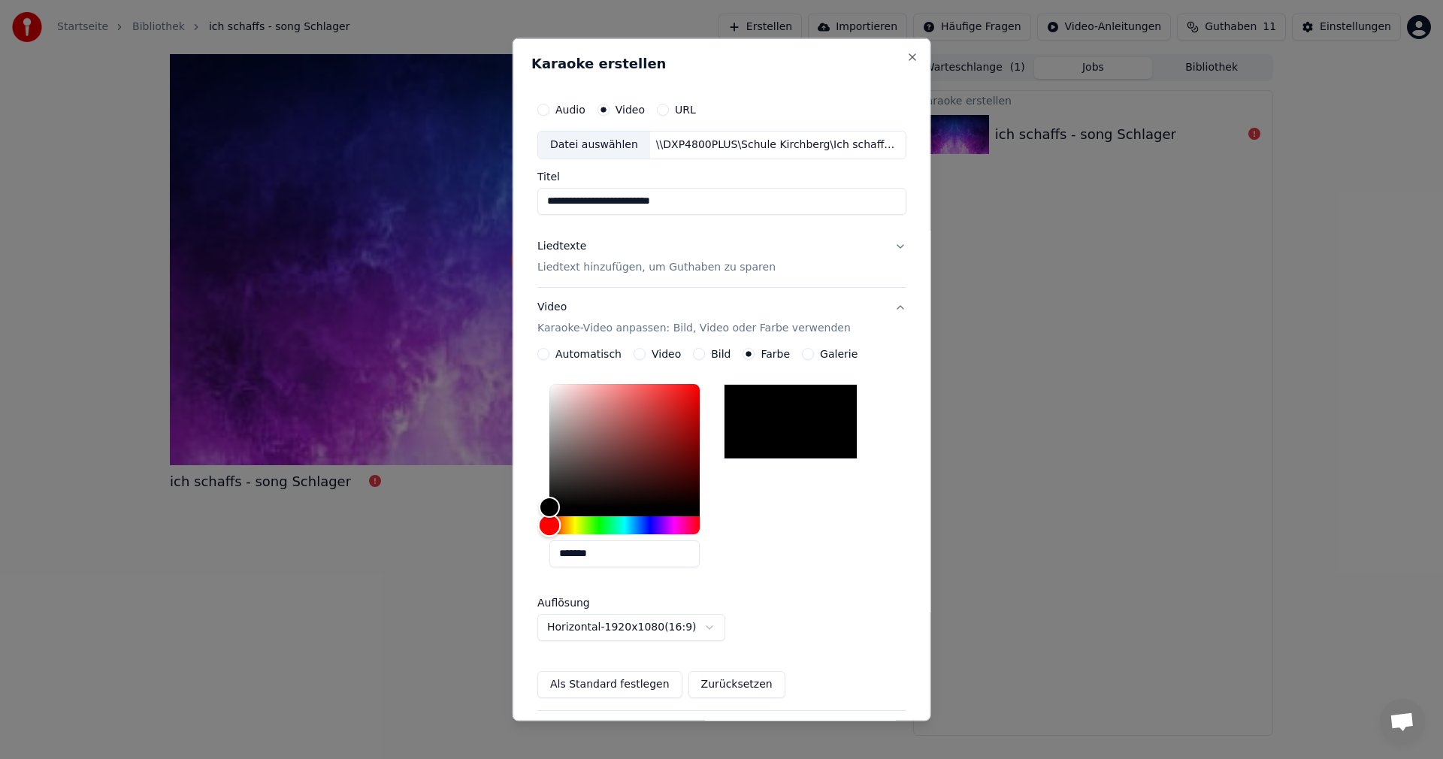
click at [575, 523] on div "Hue" at bounding box center [624, 525] width 150 height 18
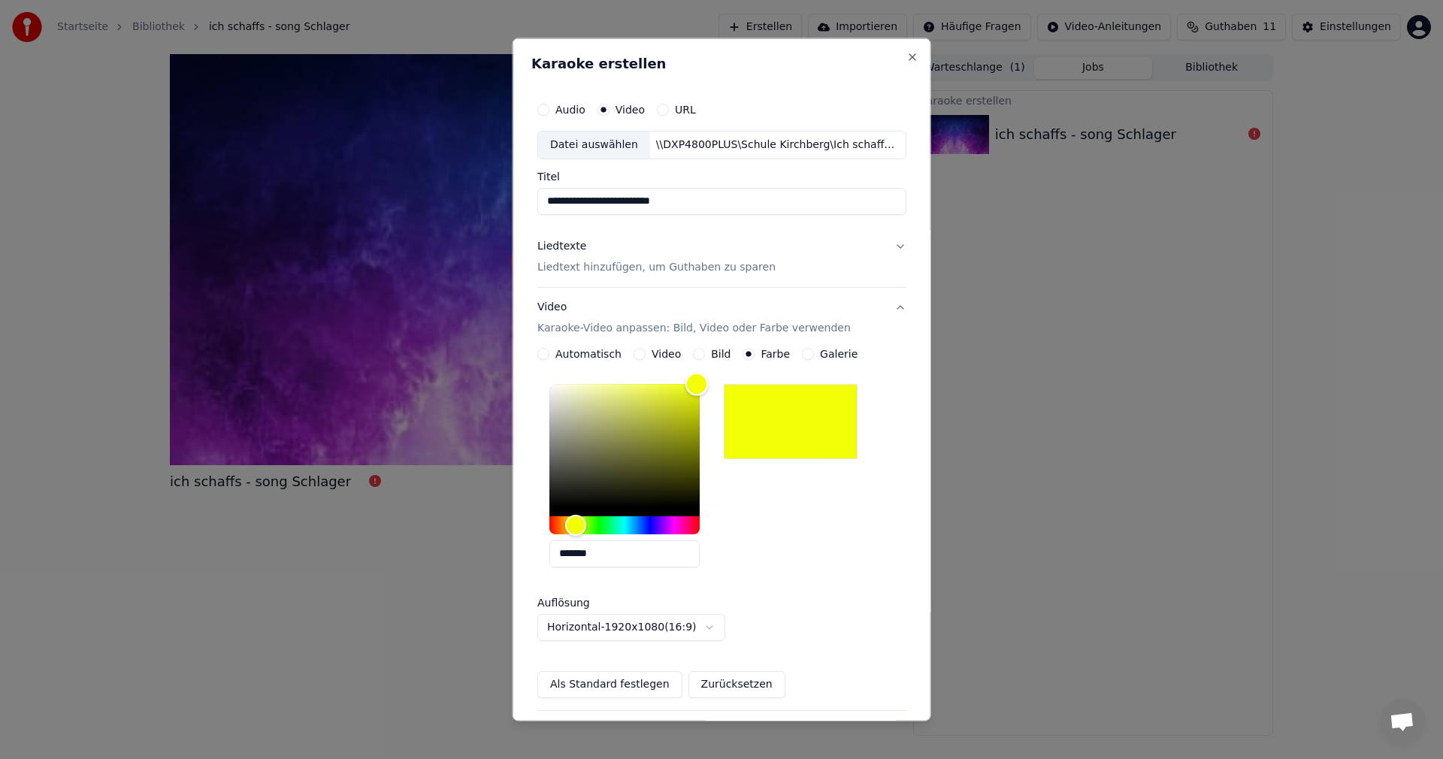
type input "*******"
drag, startPoint x: 550, startPoint y: 507, endPoint x: 693, endPoint y: 371, distance: 196.7
click at [693, 371] on div "**********" at bounding box center [721, 522] width 369 height 350
click at [607, 685] on button "Als Standard festlegen" at bounding box center [609, 684] width 145 height 27
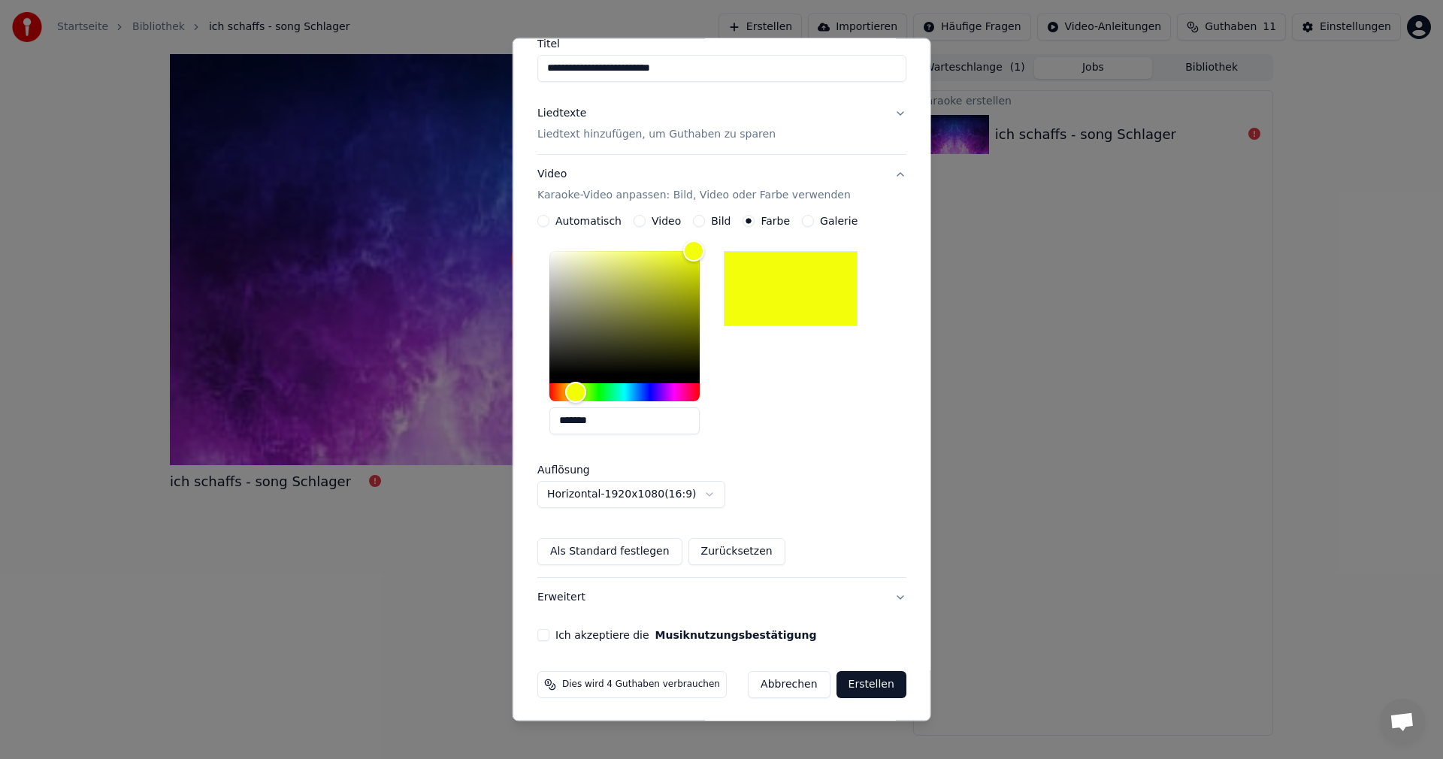
scroll to position [135, 0]
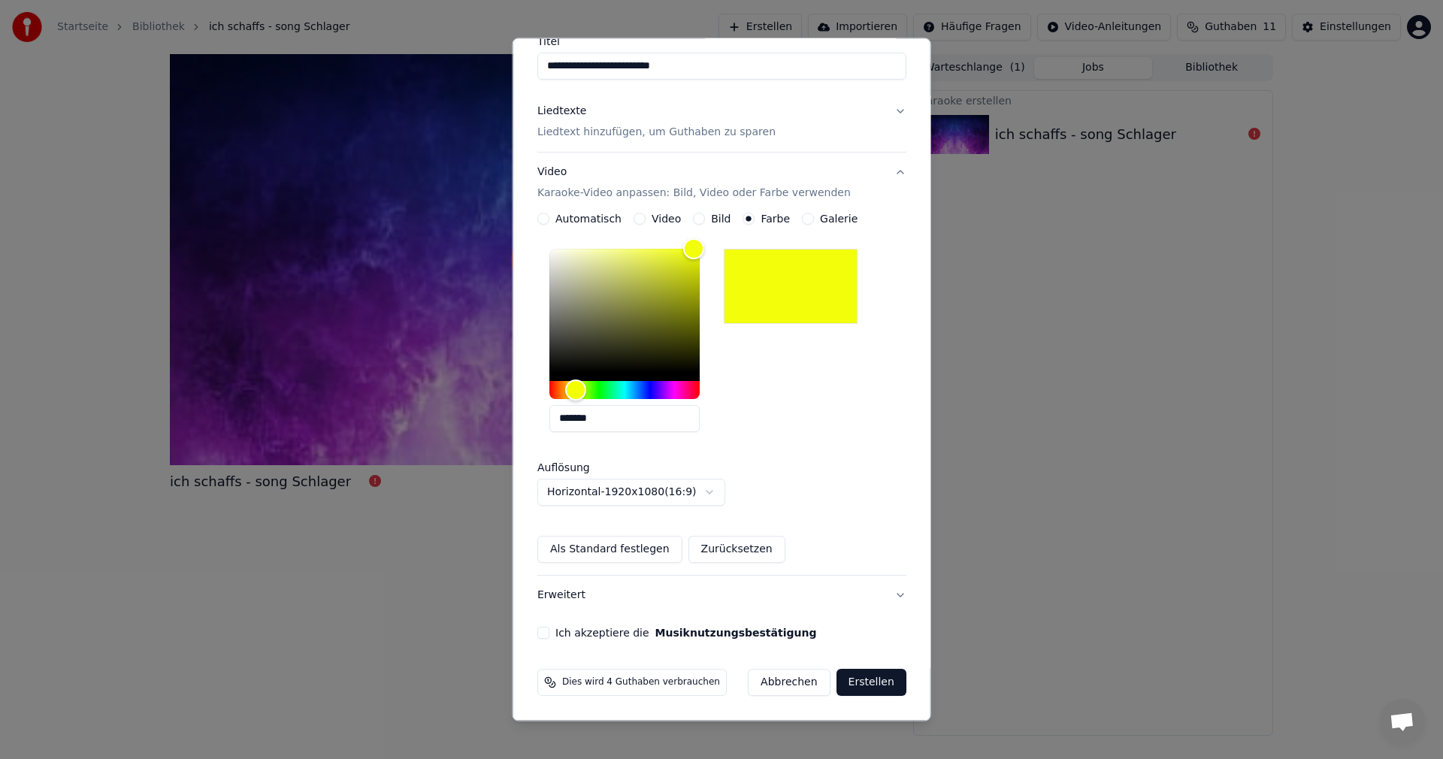
click at [609, 633] on label "Ich akzeptiere die Musiknutzungsbestätigung" at bounding box center [686, 633] width 261 height 11
click at [549, 633] on button "Ich akzeptiere die Musiknutzungsbestätigung" at bounding box center [543, 633] width 12 height 12
click at [852, 683] on button "Erstellen" at bounding box center [871, 682] width 70 height 27
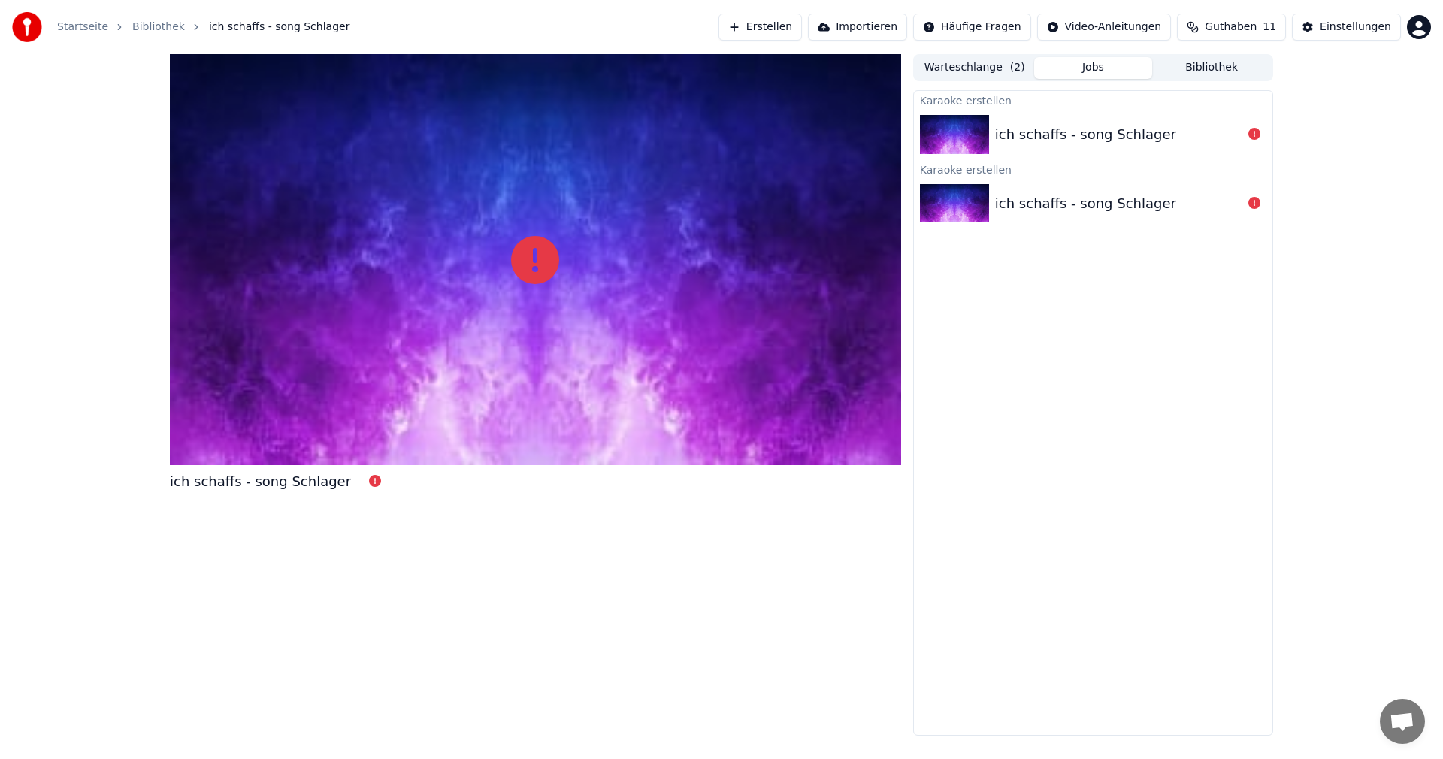
click at [1121, 61] on button "Jobs" at bounding box center [1093, 68] width 119 height 22
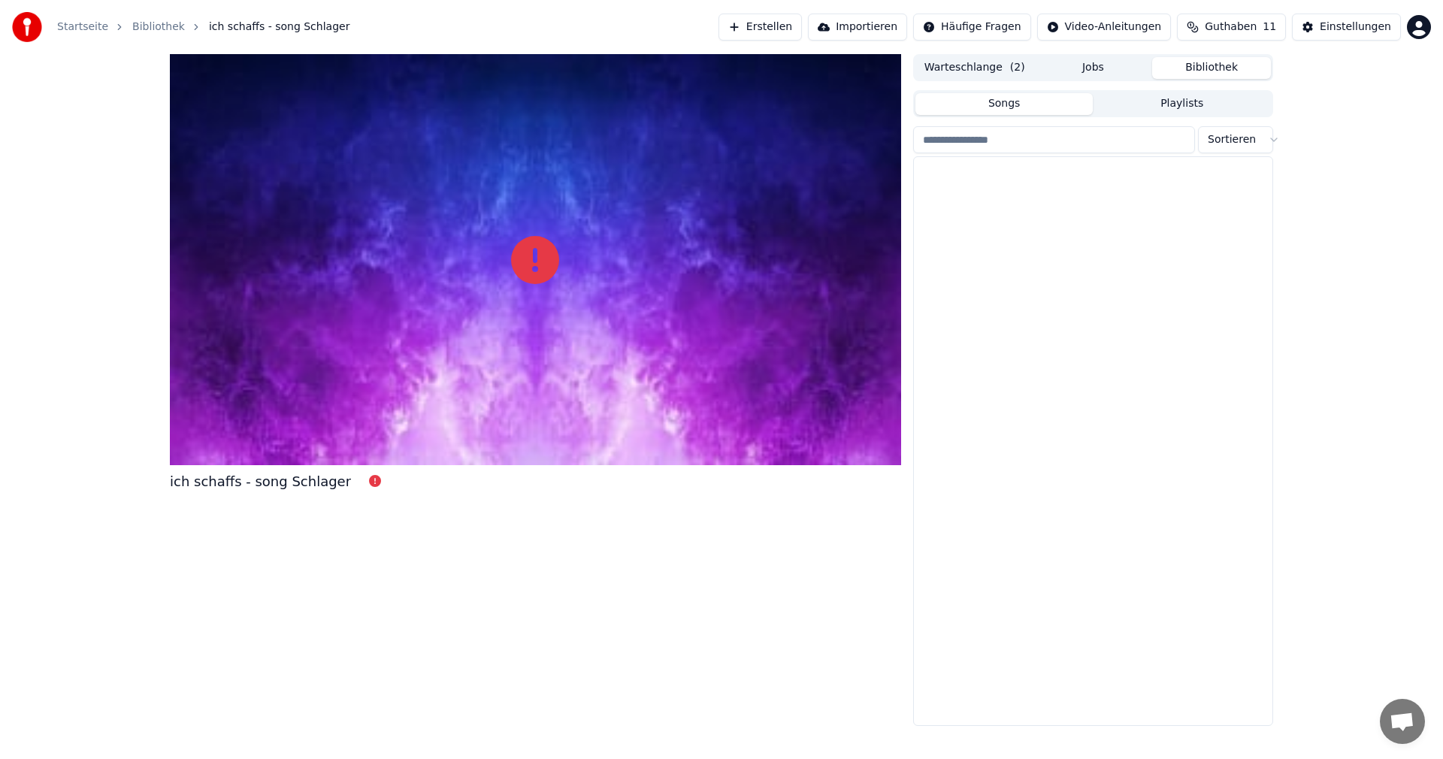
click at [1170, 70] on button "Bibliothek" at bounding box center [1211, 68] width 119 height 22
click at [1061, 68] on button "Jobs" at bounding box center [1093, 68] width 119 height 22
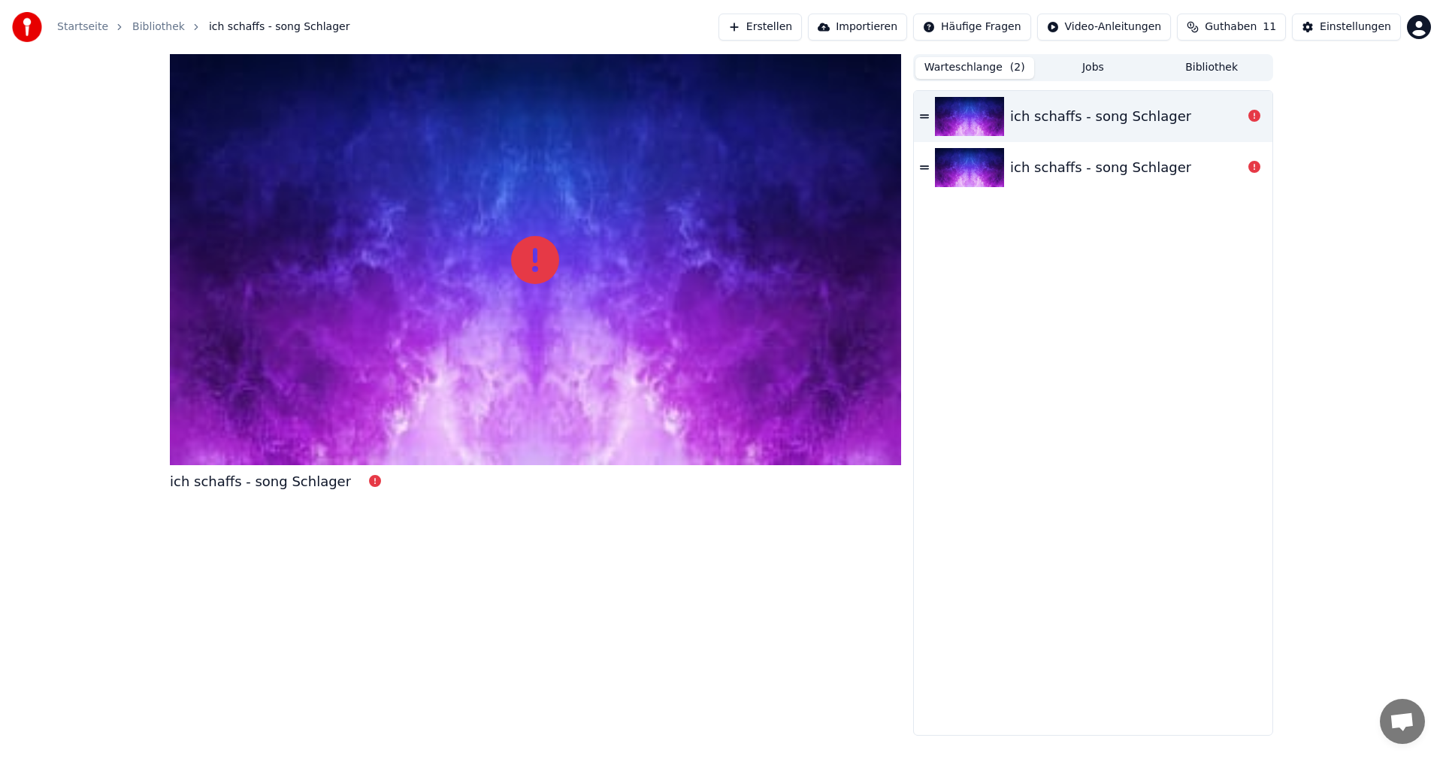
click at [991, 74] on button "Warteschlange ( 2 )" at bounding box center [975, 68] width 119 height 22
click at [921, 117] on icon at bounding box center [924, 116] width 9 height 4
click at [1130, 115] on div "ich schaffs - song Schlager" at bounding box center [1100, 116] width 181 height 21
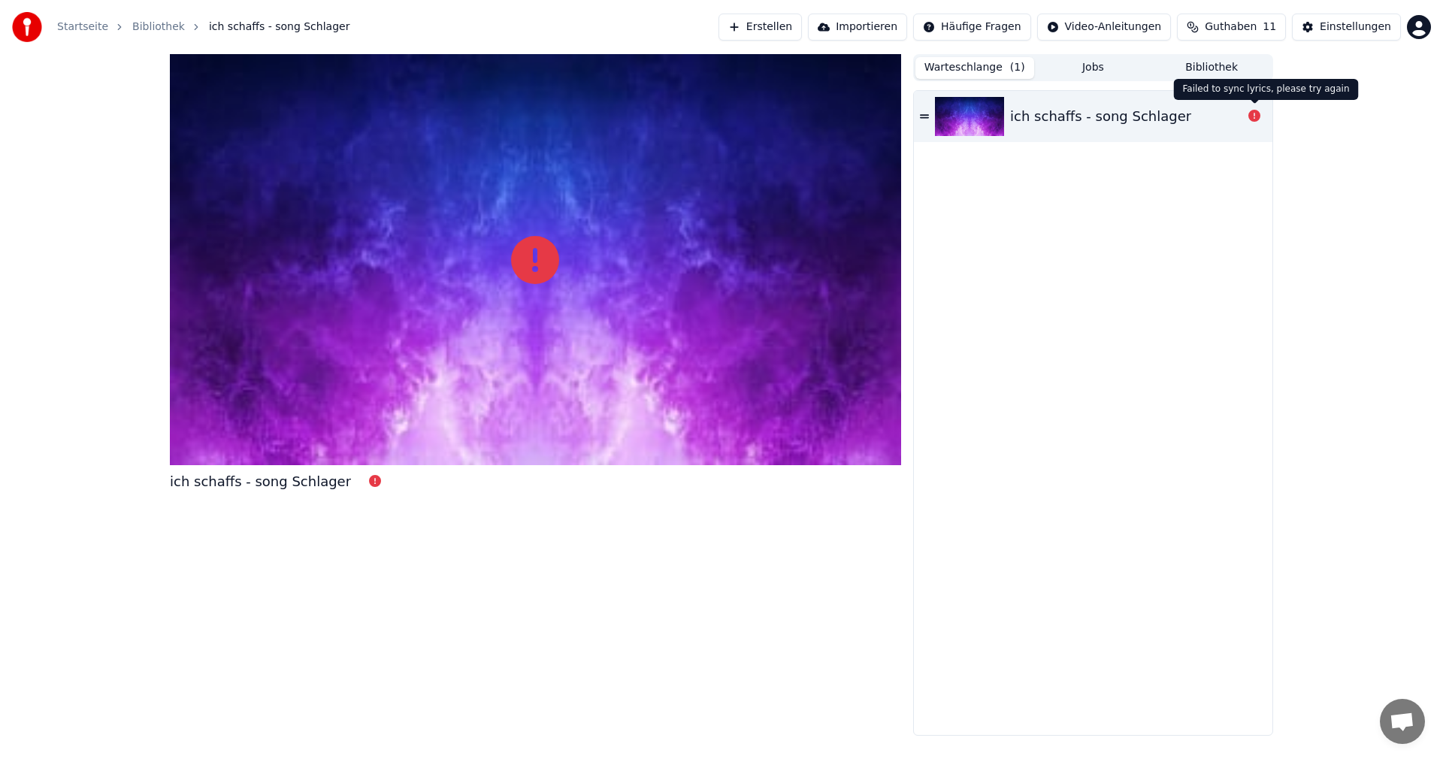
click at [1257, 118] on icon at bounding box center [1255, 116] width 12 height 12
click at [1252, 118] on icon at bounding box center [1255, 116] width 12 height 12
click at [1174, 115] on div "ich schaffs - song Schlager" at bounding box center [1126, 116] width 232 height 21
click at [1149, 116] on div "ich schaffs - song Schlager" at bounding box center [1100, 116] width 181 height 21
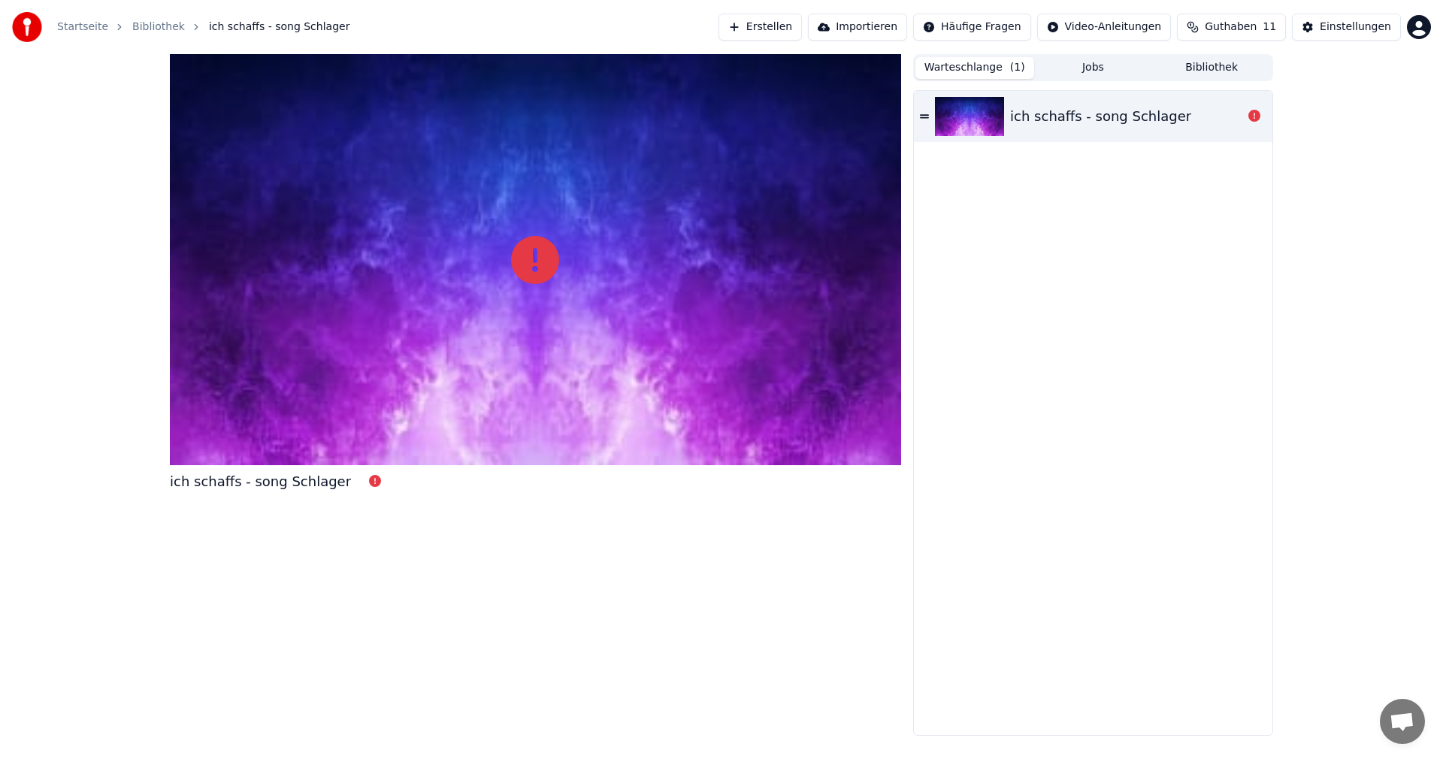
click at [1149, 116] on div "ich schaffs - song Schlager" at bounding box center [1100, 116] width 181 height 21
click at [799, 26] on button "Erstellen" at bounding box center [760, 27] width 83 height 27
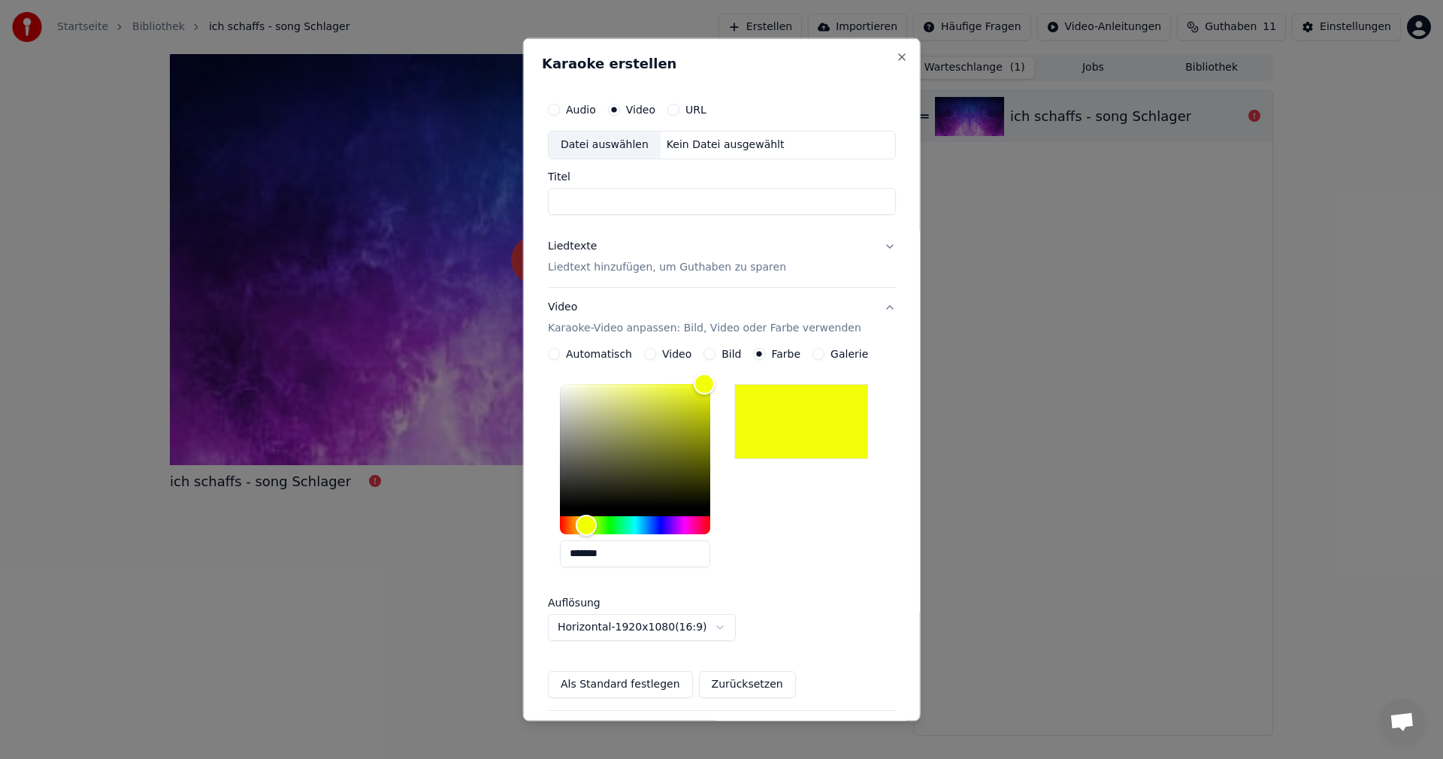
click at [651, 143] on div "Datei auswählen" at bounding box center [605, 145] width 112 height 27
type input "****"
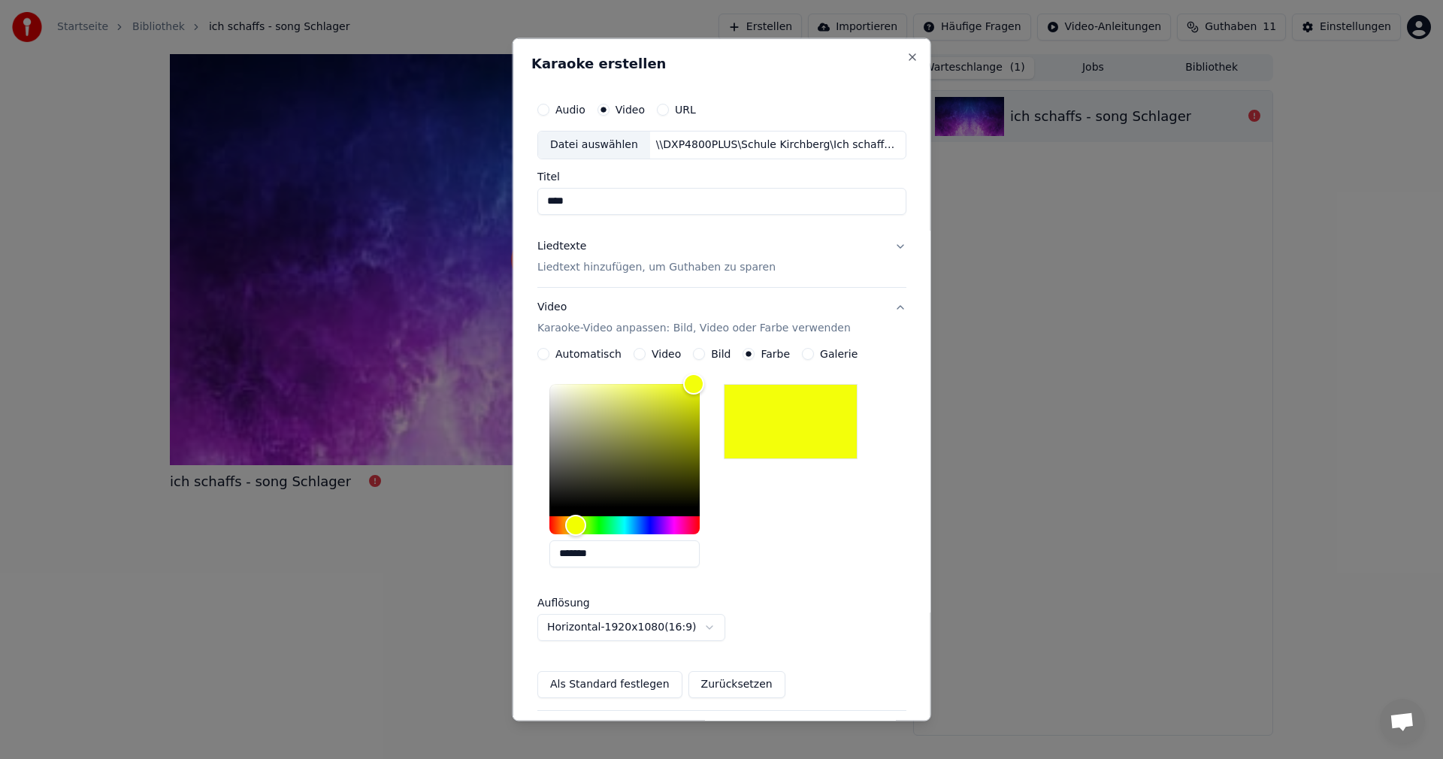
click at [593, 269] on p "Liedtext hinzufügen, um Guthaben zu sparen" at bounding box center [656, 266] width 238 height 15
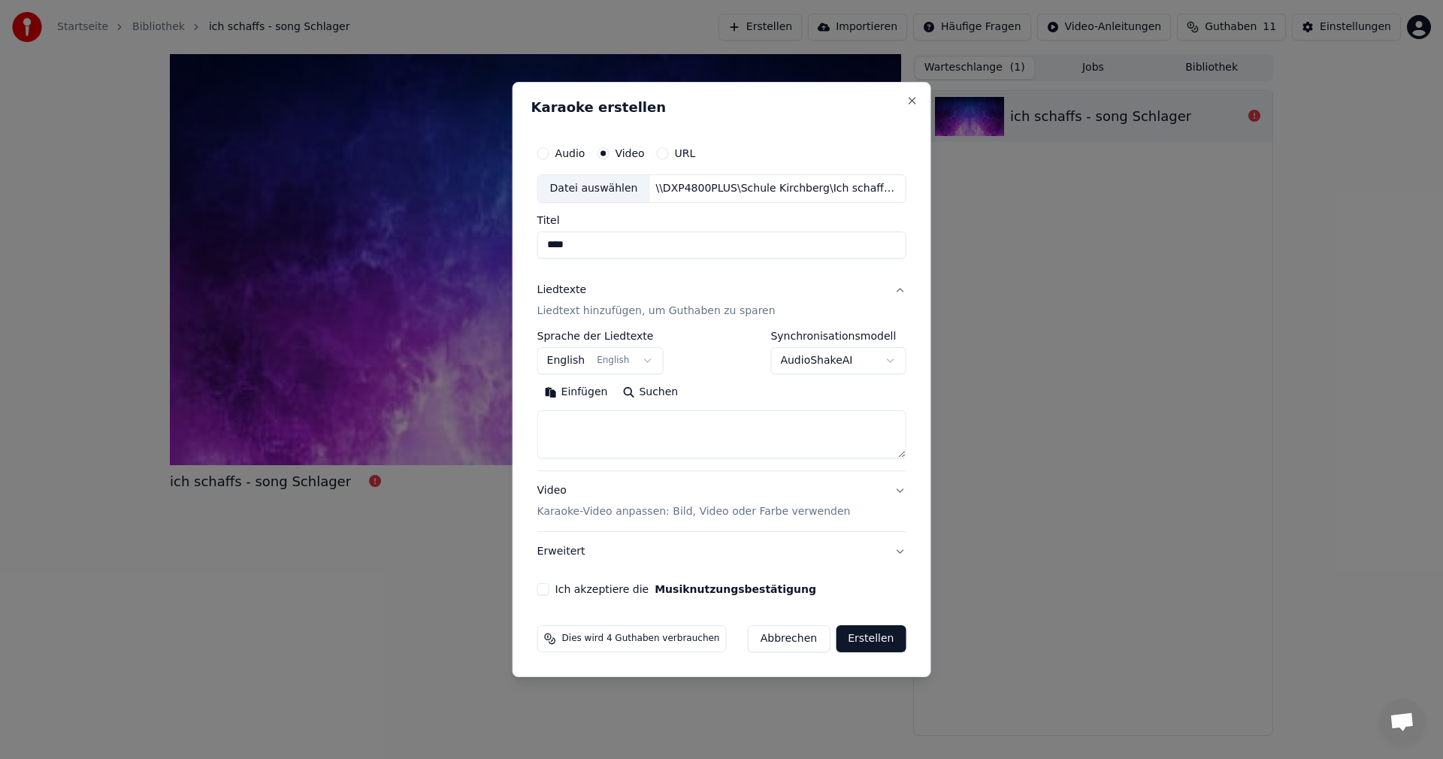
click at [577, 422] on textarea at bounding box center [721, 434] width 369 height 48
paste textarea "**********"
type textarea "**********"
click at [545, 589] on button "Ich akzeptiere die Musiknutzungsbestätigung" at bounding box center [543, 589] width 12 height 12
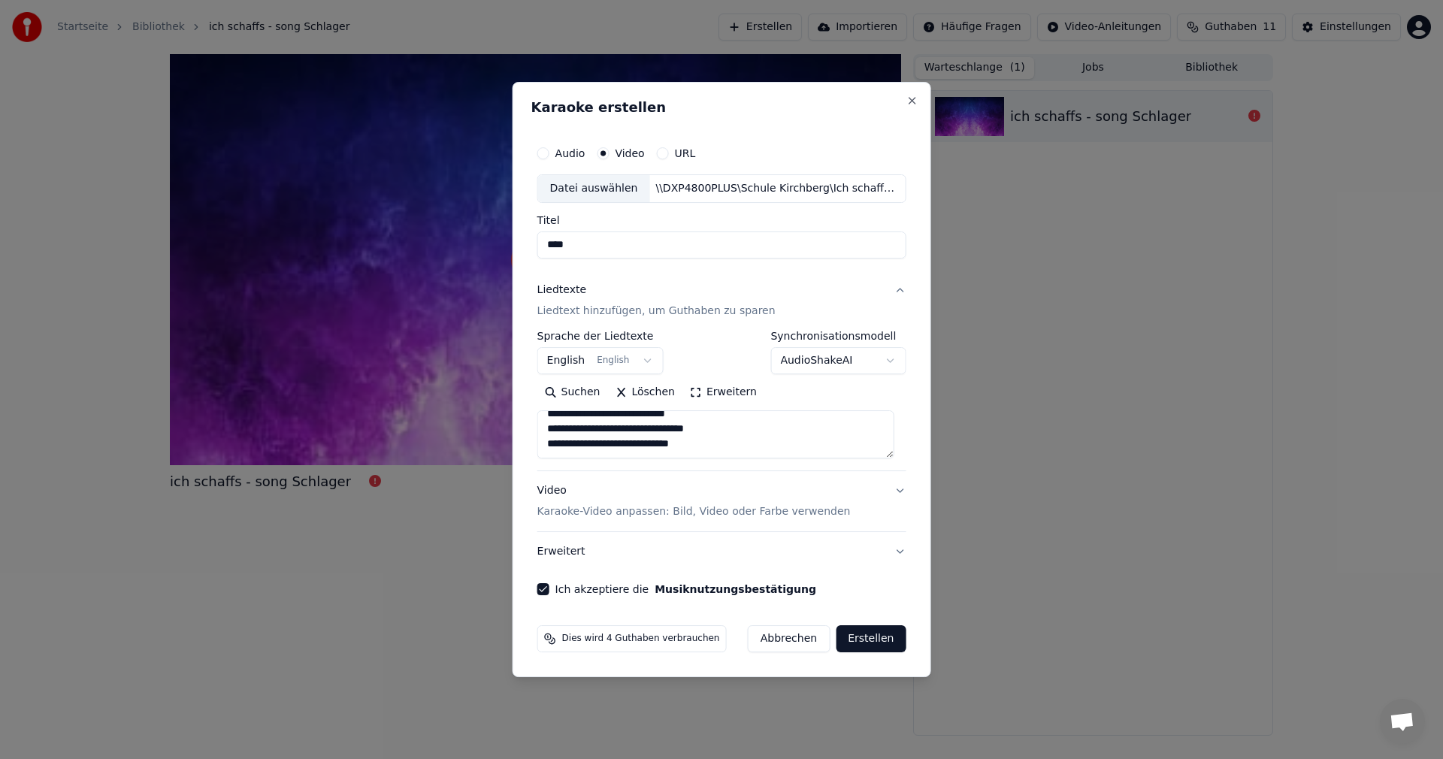
click at [857, 642] on button "Erstellen" at bounding box center [871, 638] width 70 height 27
select select "**"
select select
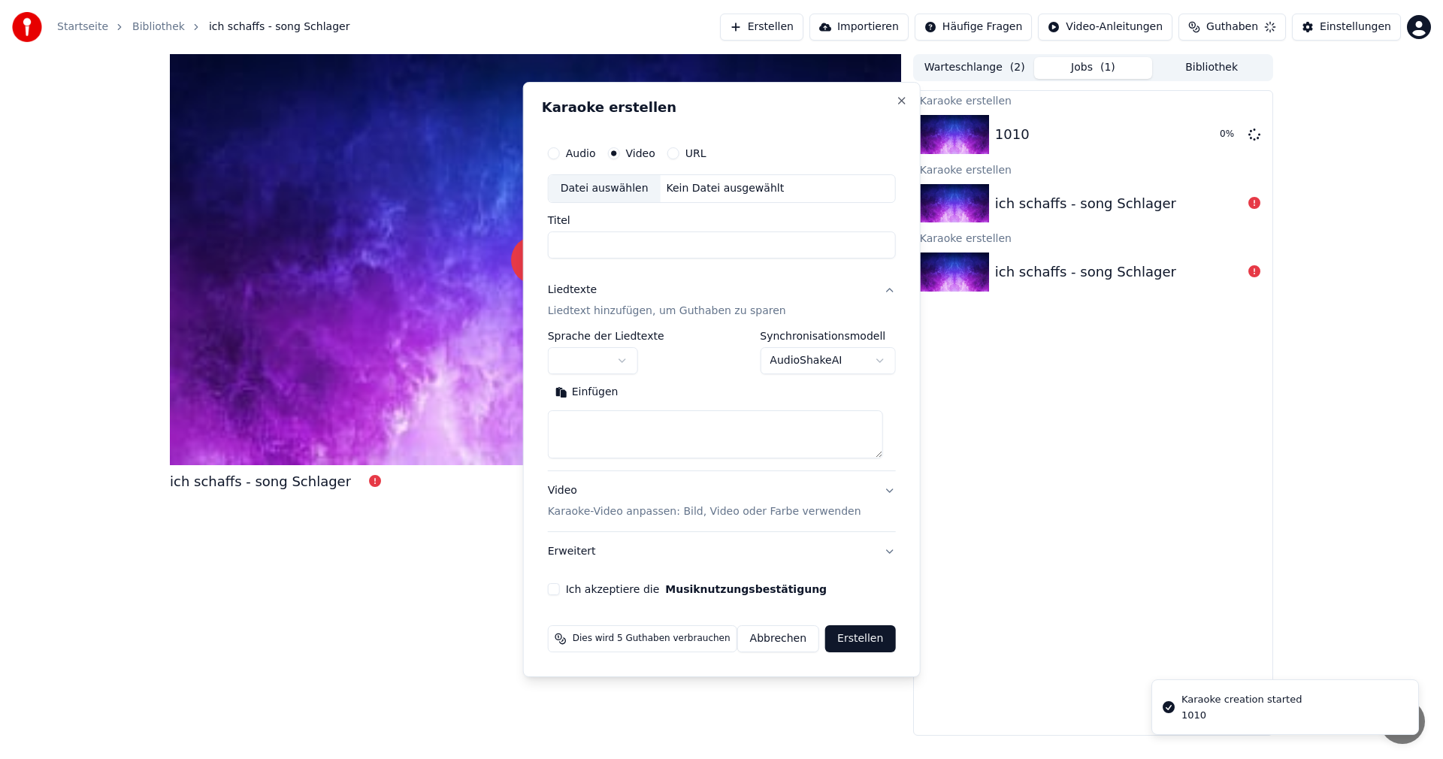
scroll to position [0, 0]
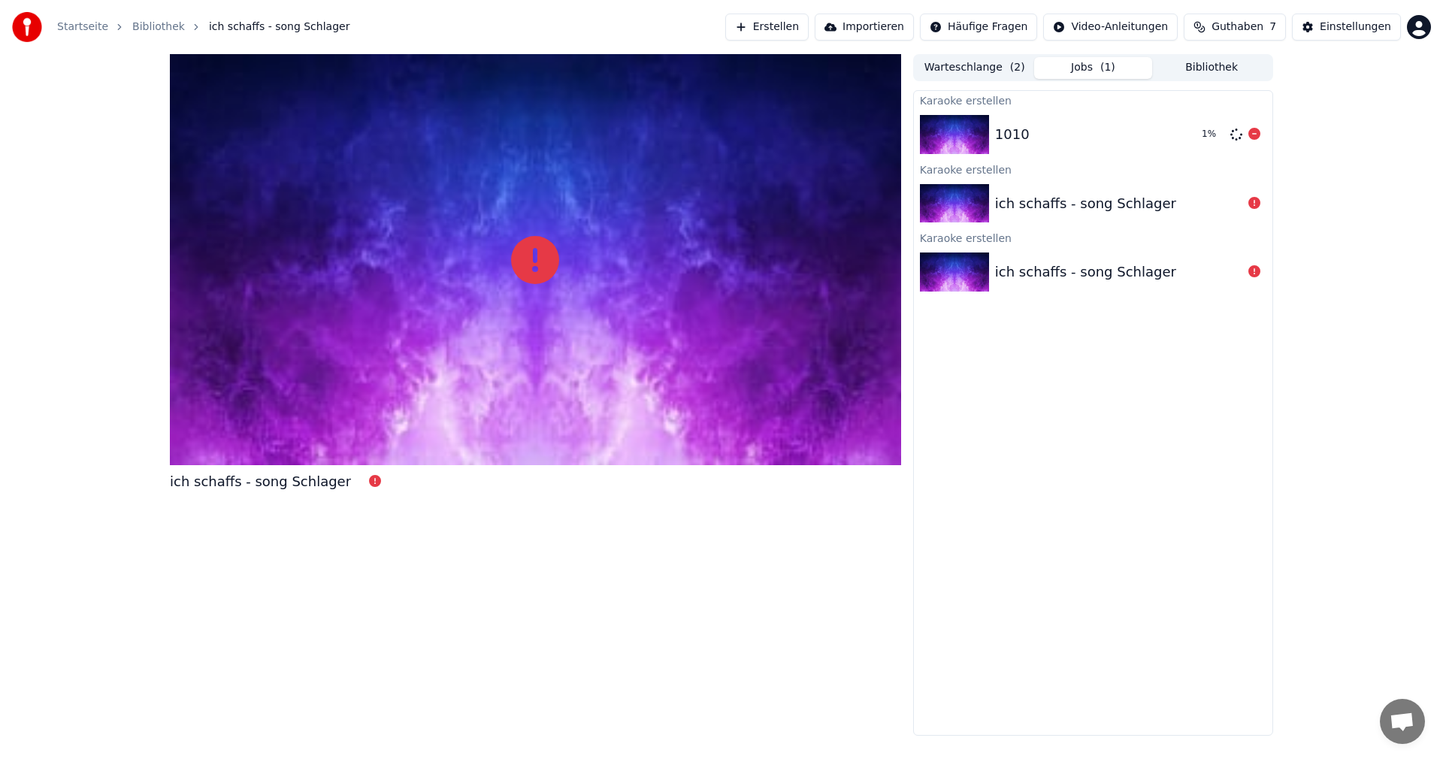
click at [1081, 108] on div "Karaoke erstellen" at bounding box center [1093, 100] width 359 height 18
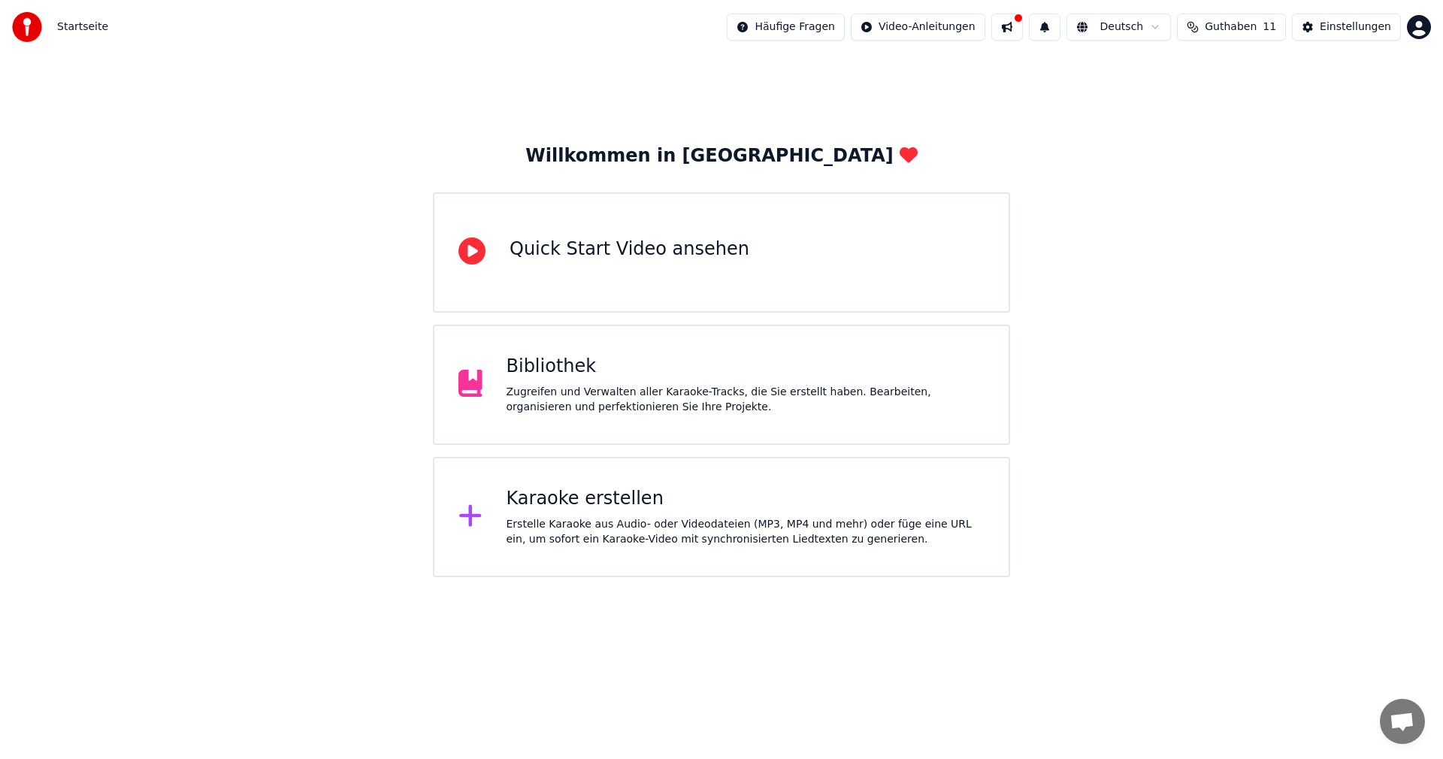
click at [577, 494] on div "Karaoke erstellen" at bounding box center [746, 499] width 479 height 24
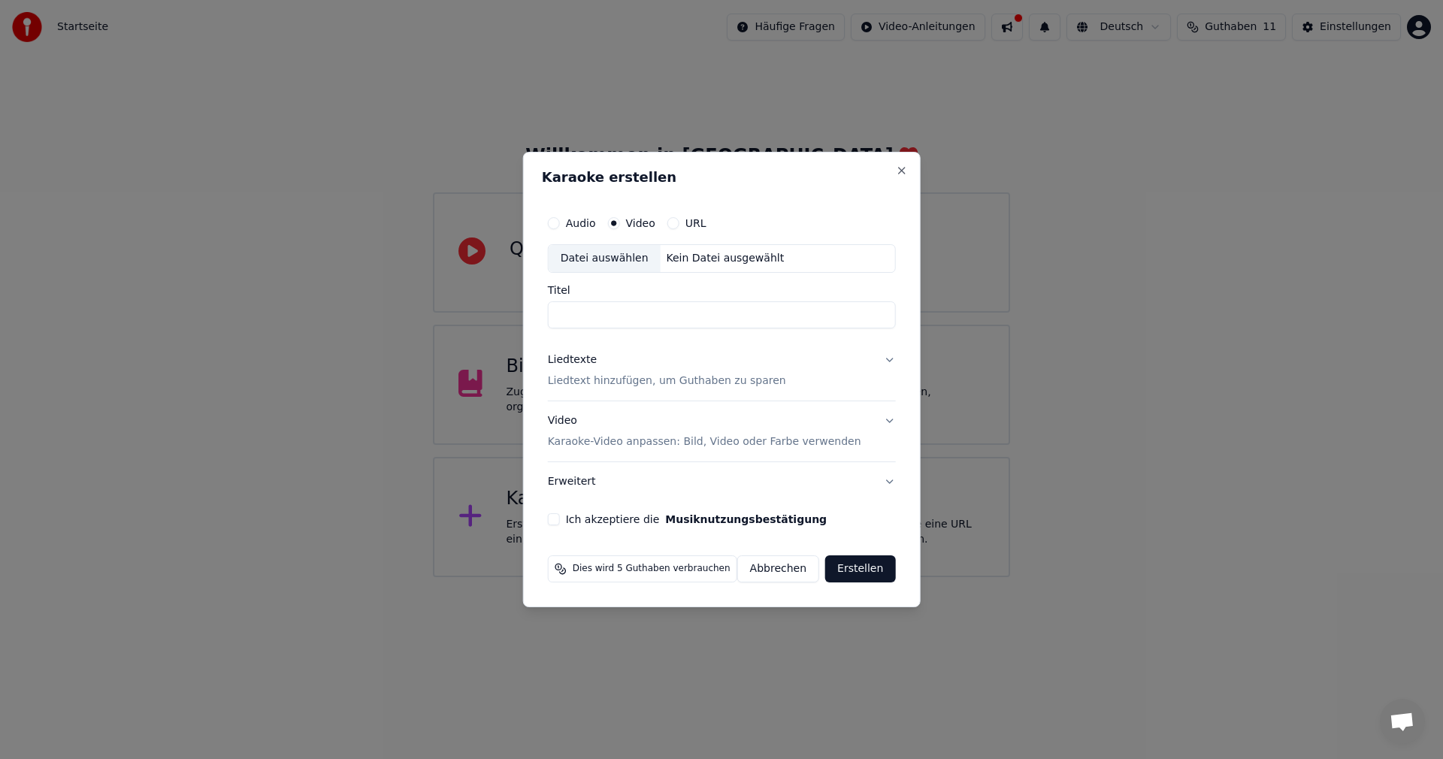
click at [644, 253] on div "Datei auswählen" at bounding box center [605, 258] width 112 height 27
click at [574, 223] on label "Audio" at bounding box center [581, 223] width 30 height 11
click at [560, 223] on button "Audio" at bounding box center [554, 223] width 12 height 12
click at [607, 259] on div "Datei auswählen" at bounding box center [605, 258] width 112 height 27
type input "**********"
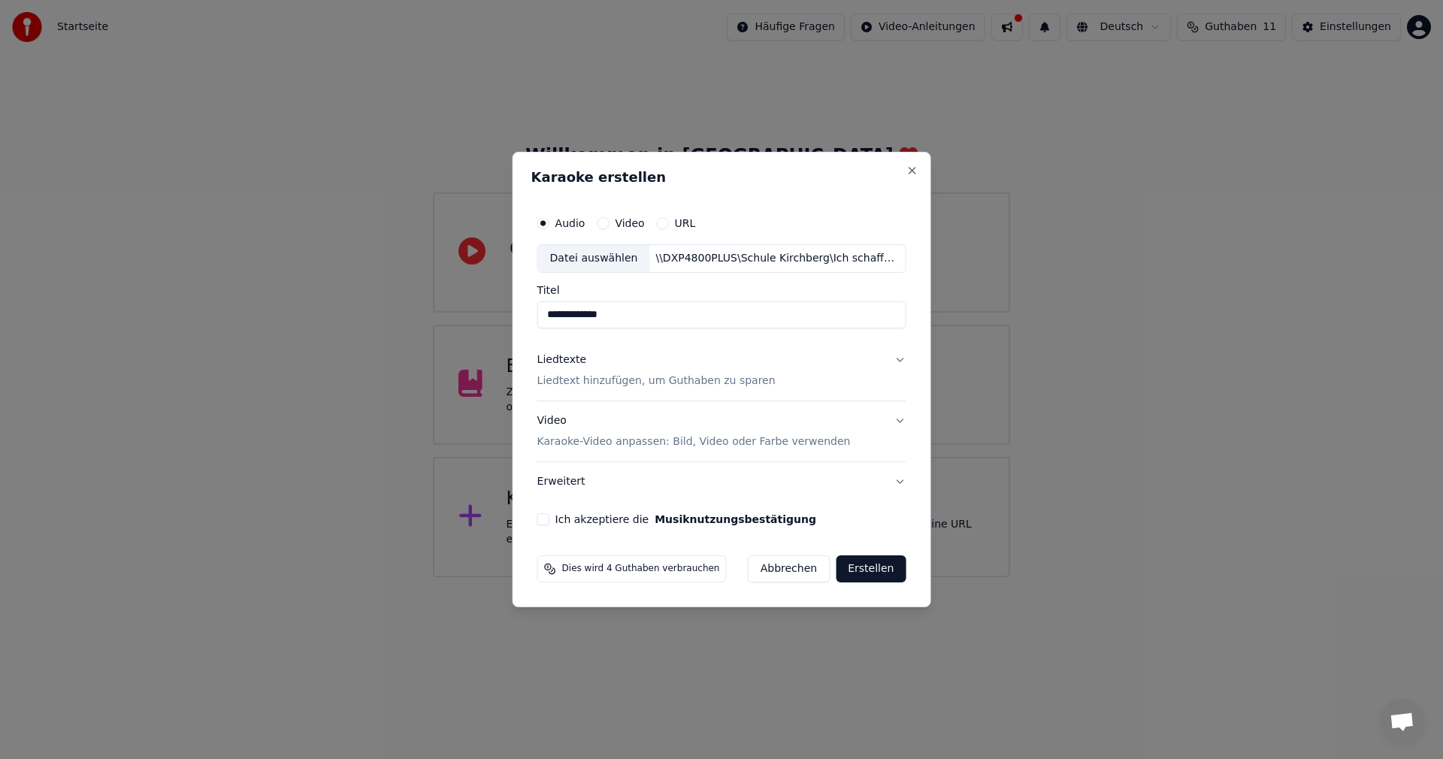
click at [607, 372] on div "Liedtexte Liedtext hinzufügen, um Guthaben zu sparen" at bounding box center [656, 371] width 238 height 36
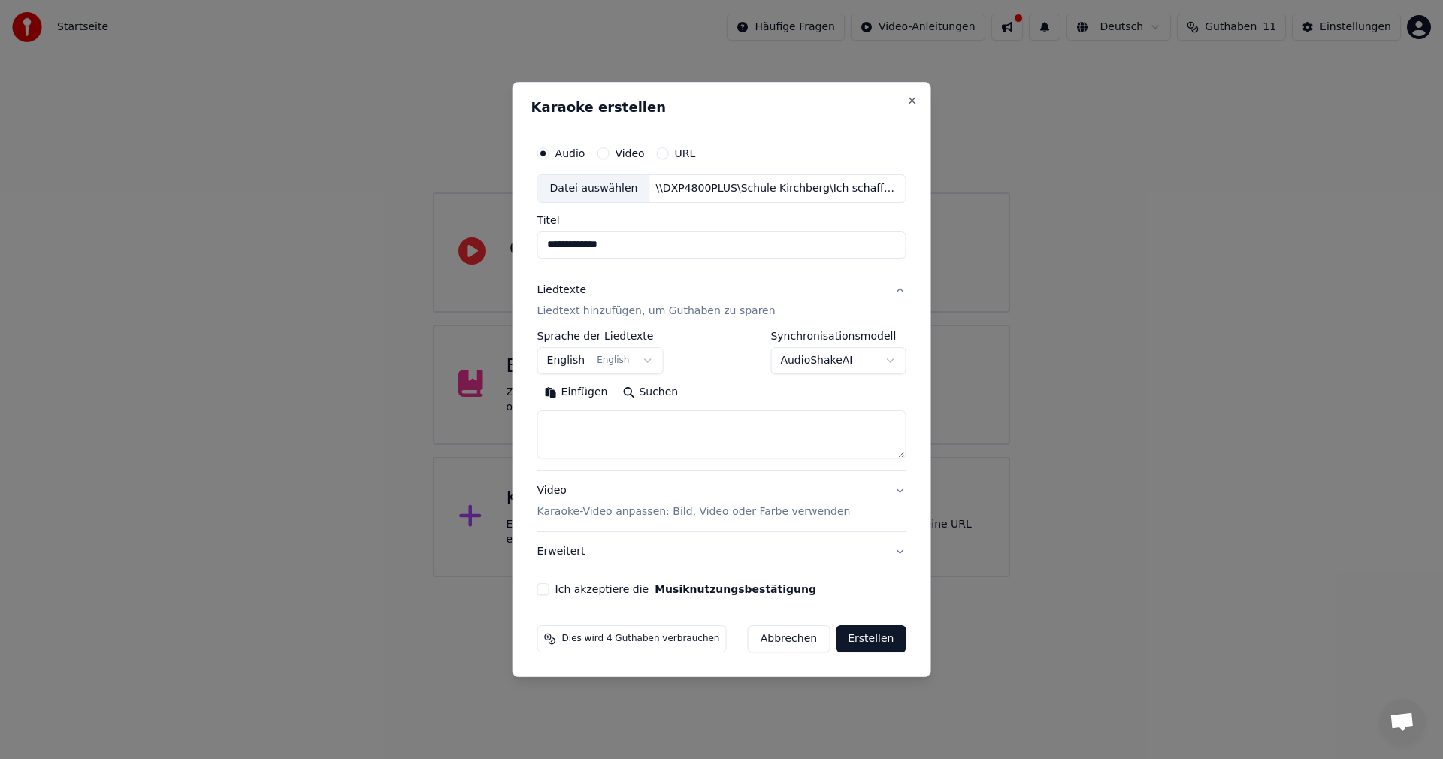
click at [562, 428] on textarea at bounding box center [721, 434] width 369 height 48
click at [575, 399] on button "Einfügen" at bounding box center [576, 392] width 78 height 24
click at [556, 587] on div "Ich akzeptiere die Musiknutzungsbestätigung" at bounding box center [721, 589] width 369 height 12
click at [548, 591] on button "Ich akzeptiere die Musiknutzungsbestätigung" at bounding box center [543, 589] width 12 height 12
click at [657, 513] on p "Karaoke-Video anpassen: Bild, Video oder Farbe verwenden" at bounding box center [693, 511] width 313 height 15
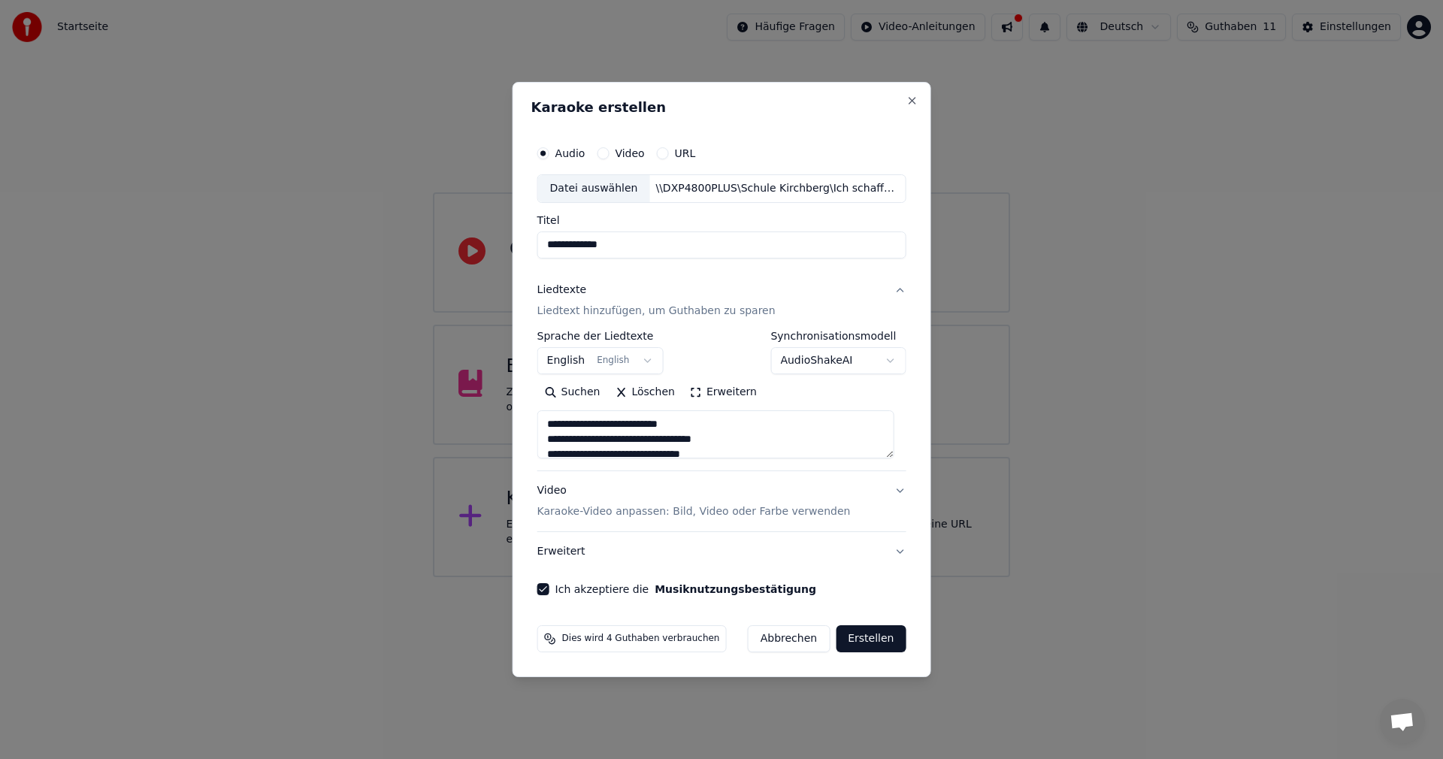
type textarea "**********"
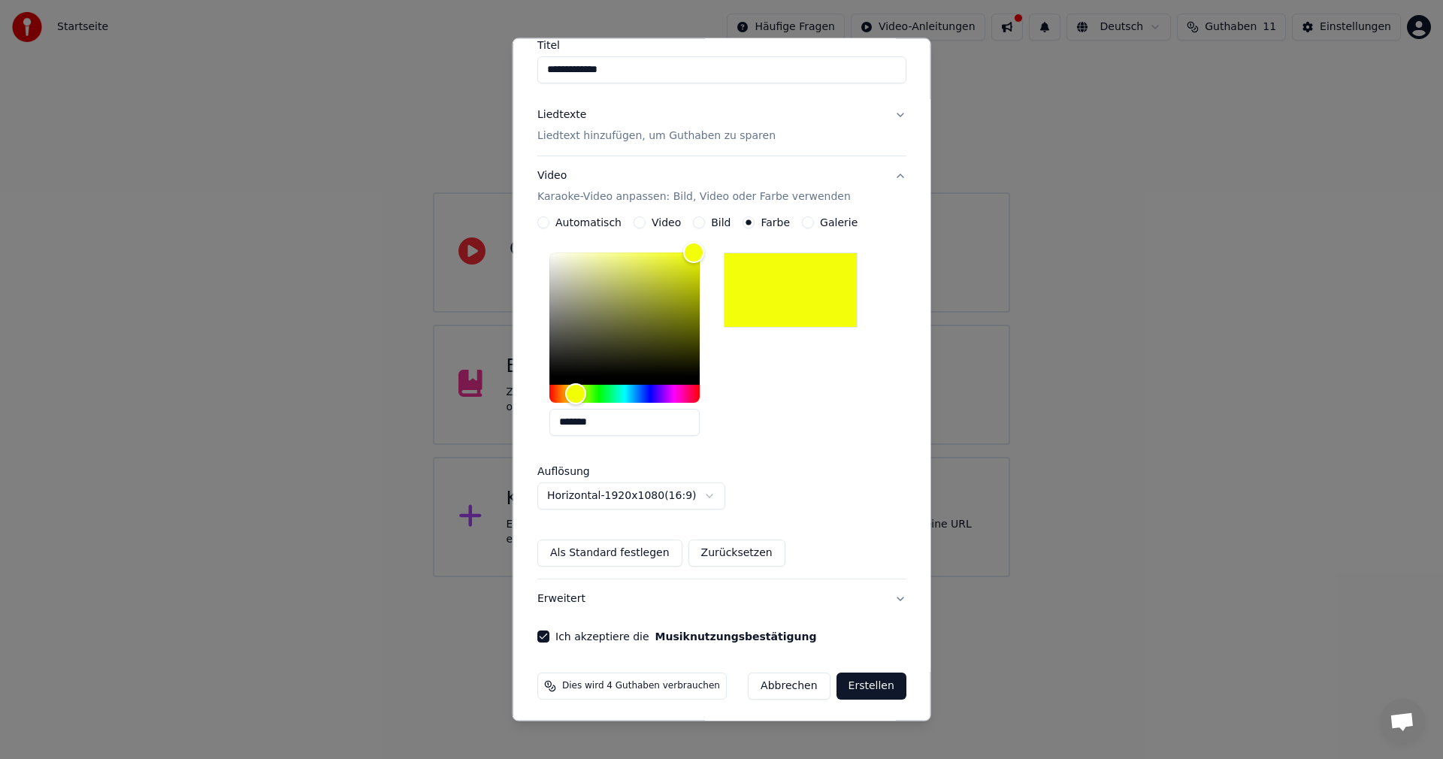
scroll to position [135, 0]
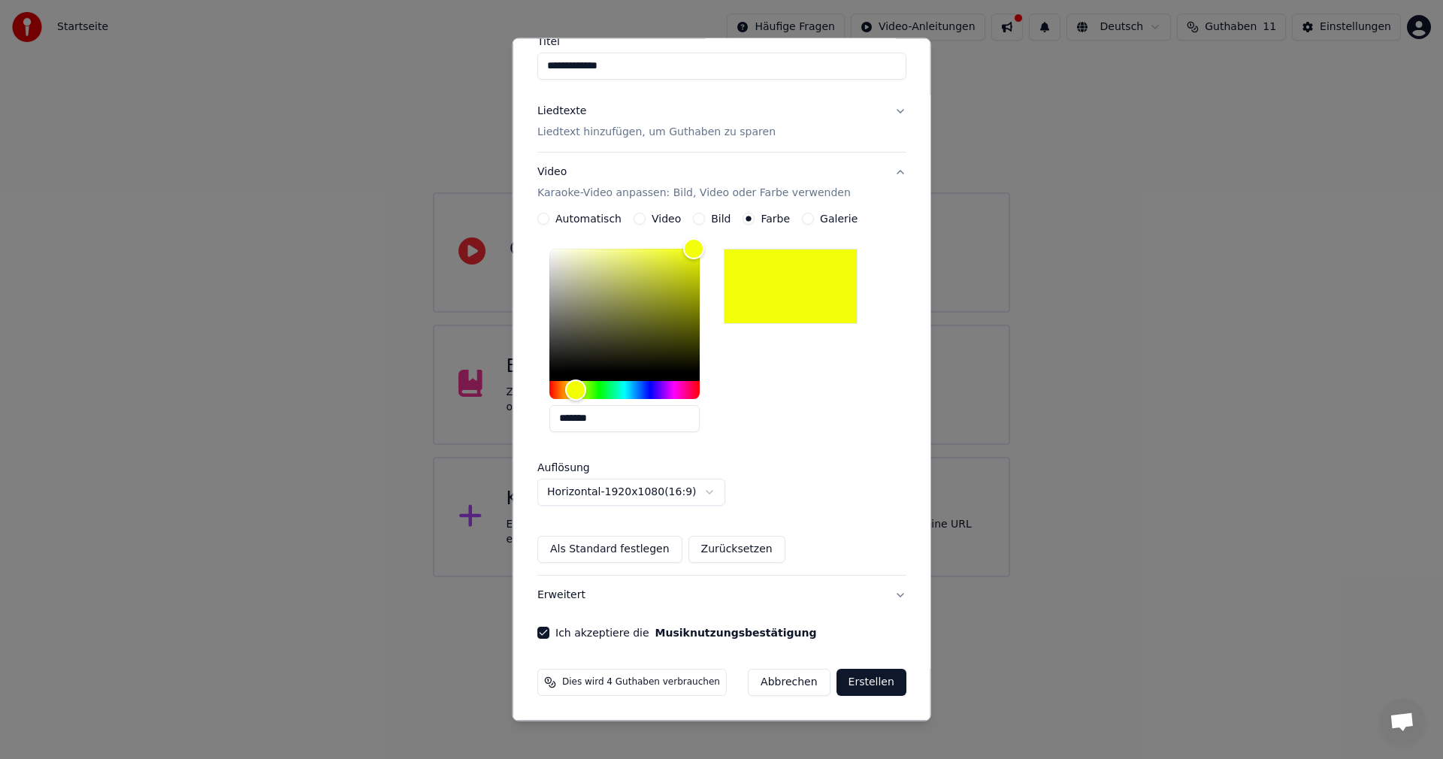
click at [861, 666] on div "Dies wird 4 Guthaben verbrauchen Abbrechen Erstellen" at bounding box center [721, 682] width 381 height 39
click at [861, 675] on button "Erstellen" at bounding box center [871, 682] width 70 height 27
